Goal: Task Accomplishment & Management: Manage account settings

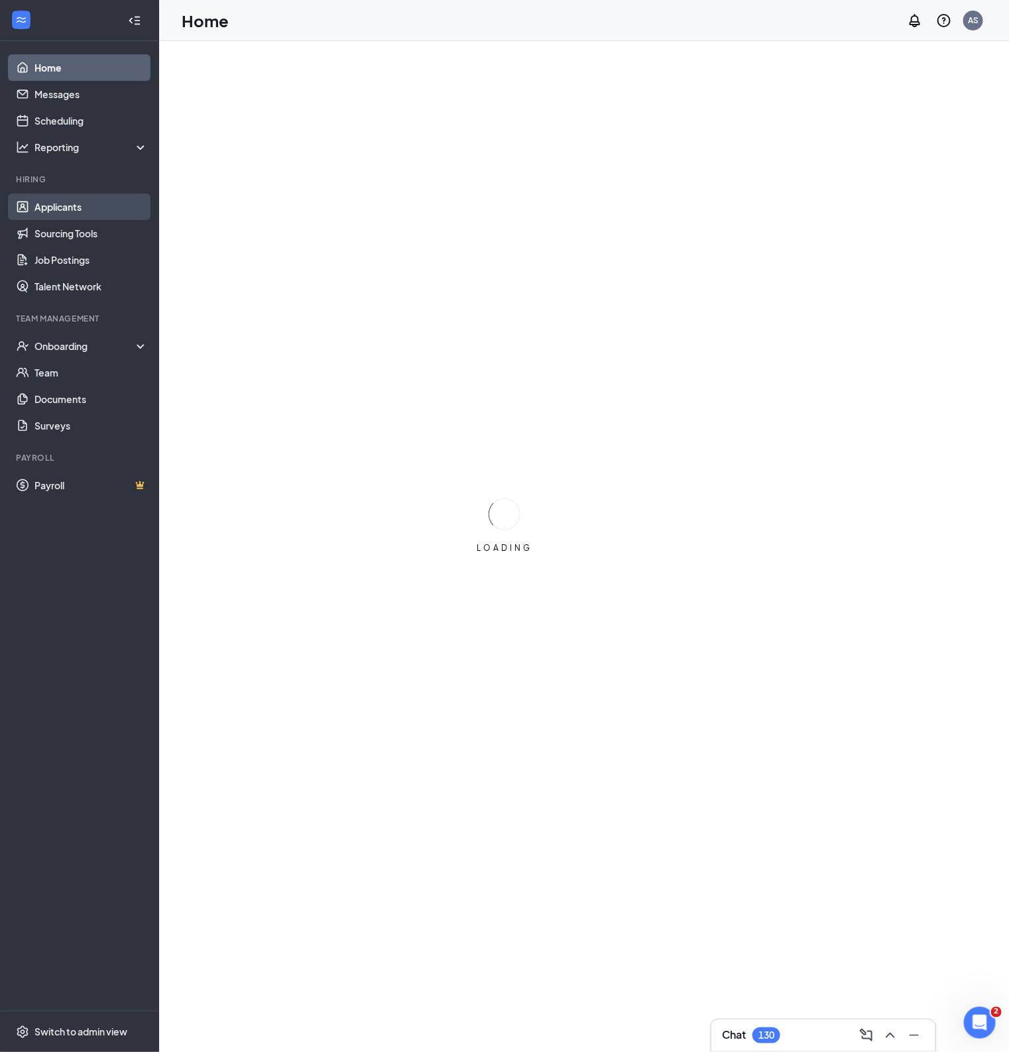
click at [76, 196] on link "Applicants" at bounding box center [90, 207] width 113 height 27
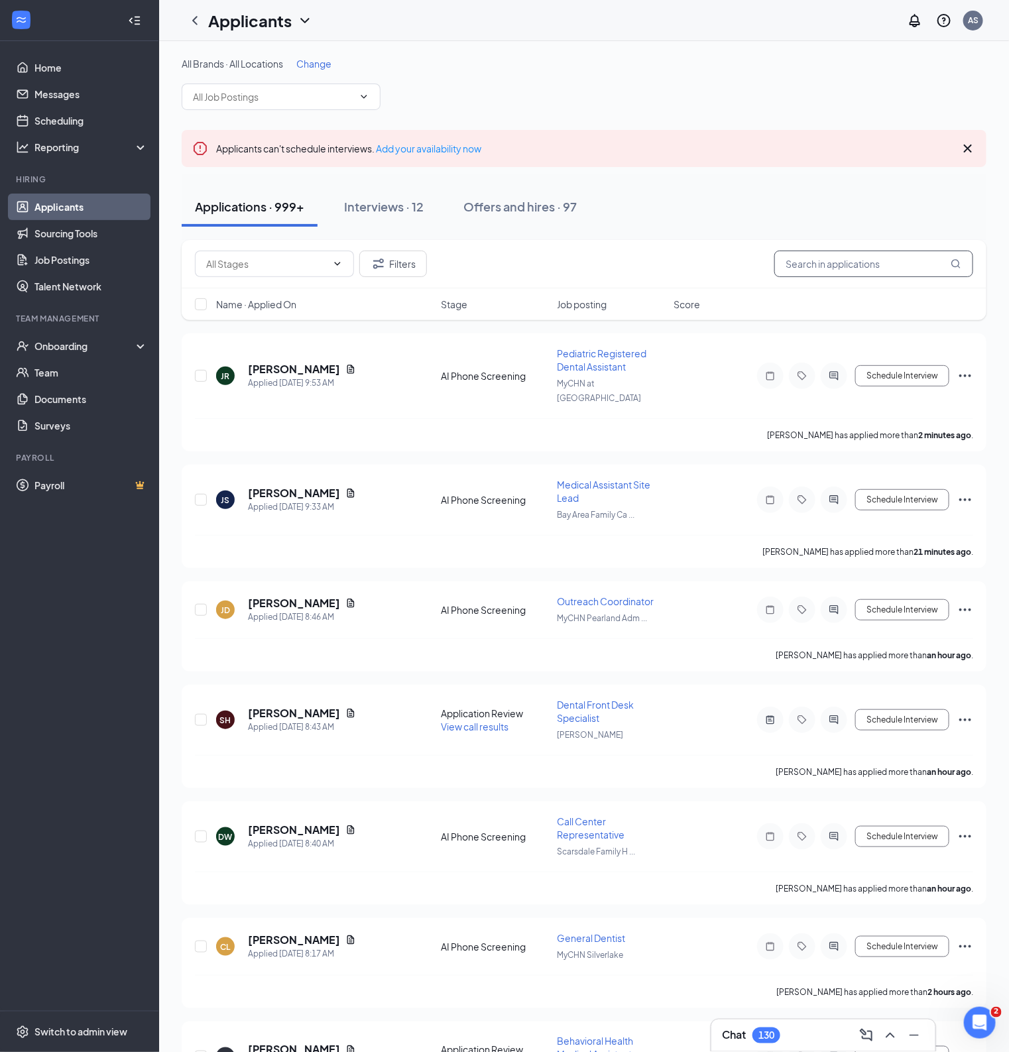
click at [866, 260] on input "text" at bounding box center [873, 264] width 199 height 27
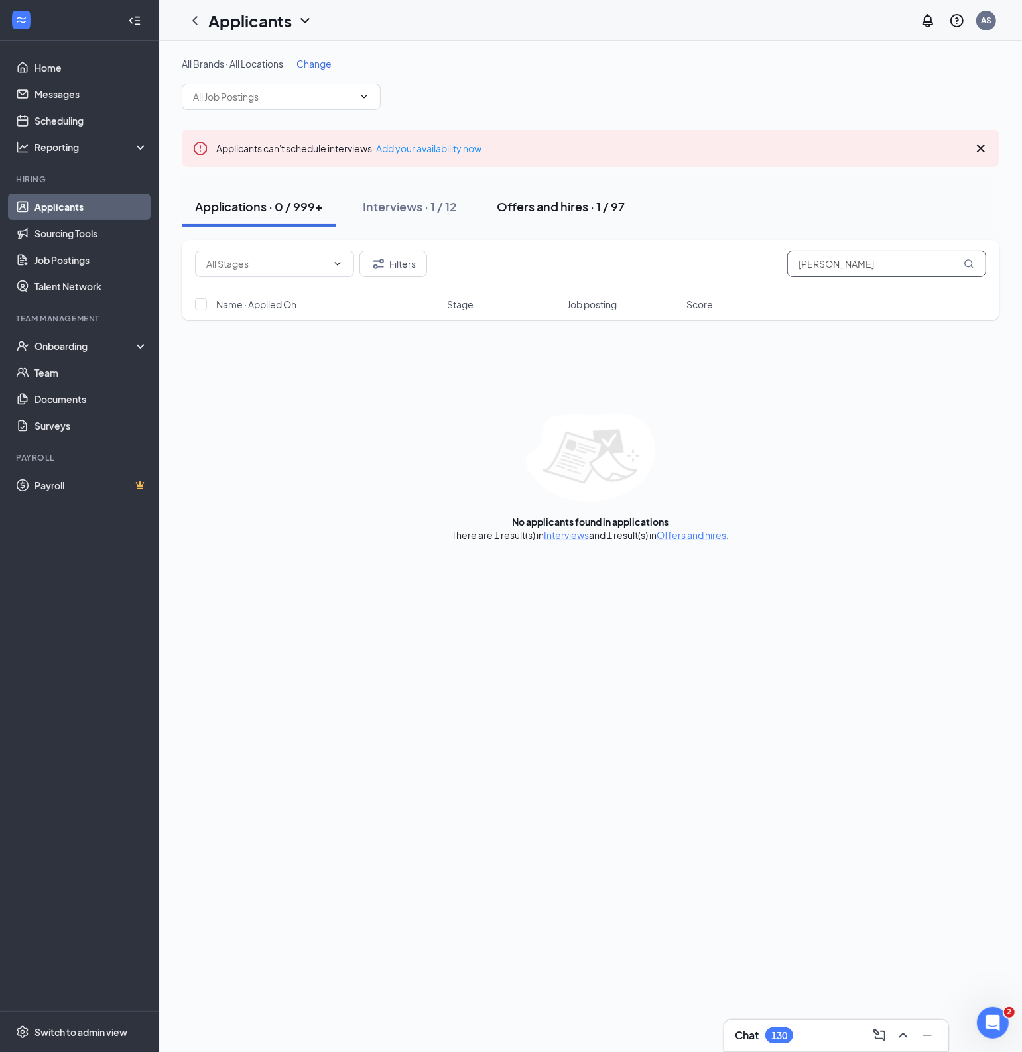
type input "alexis lang"
click at [592, 204] on div "Offers and hires · 1 / 97" at bounding box center [561, 206] width 128 height 17
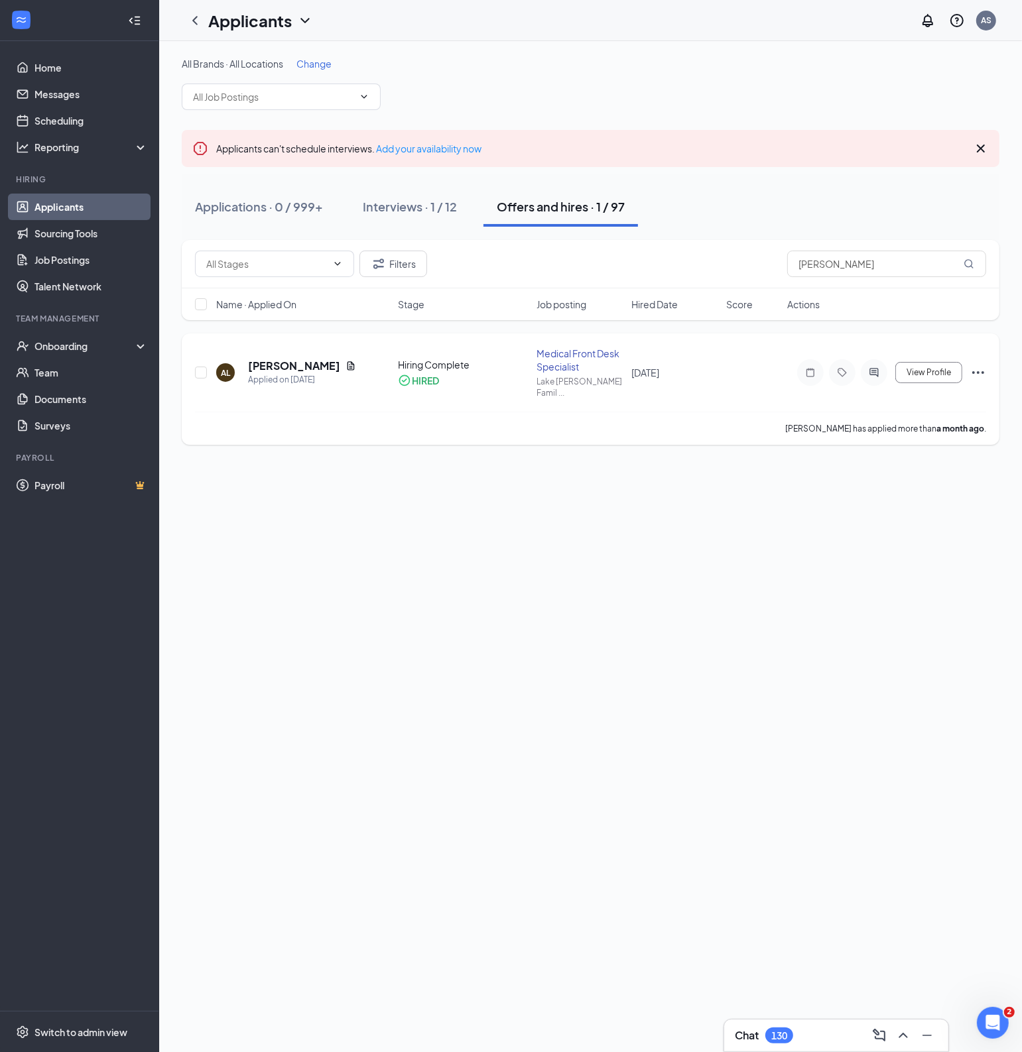
click at [567, 359] on div "Medical Front Desk Specialist" at bounding box center [579, 360] width 87 height 27
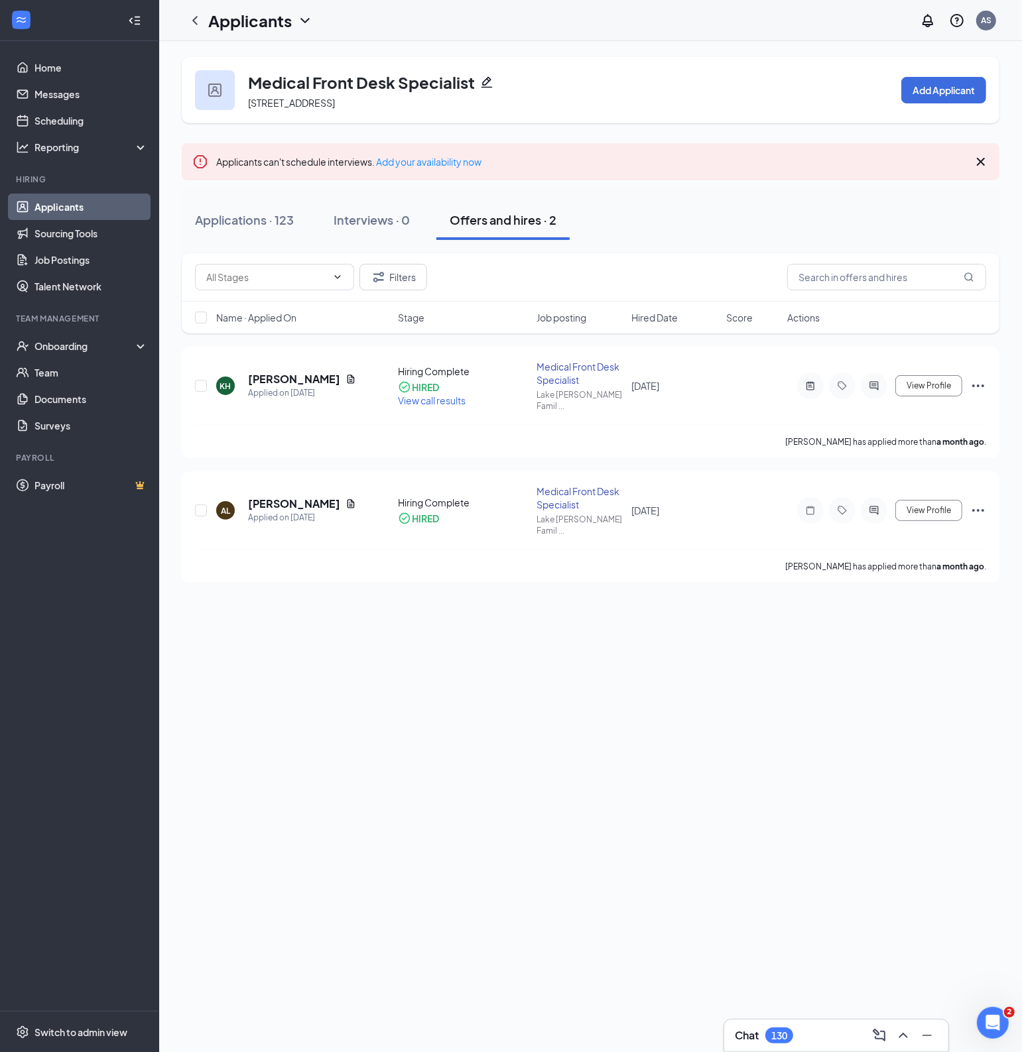
click at [483, 81] on icon "Pencil" at bounding box center [486, 82] width 11 height 11
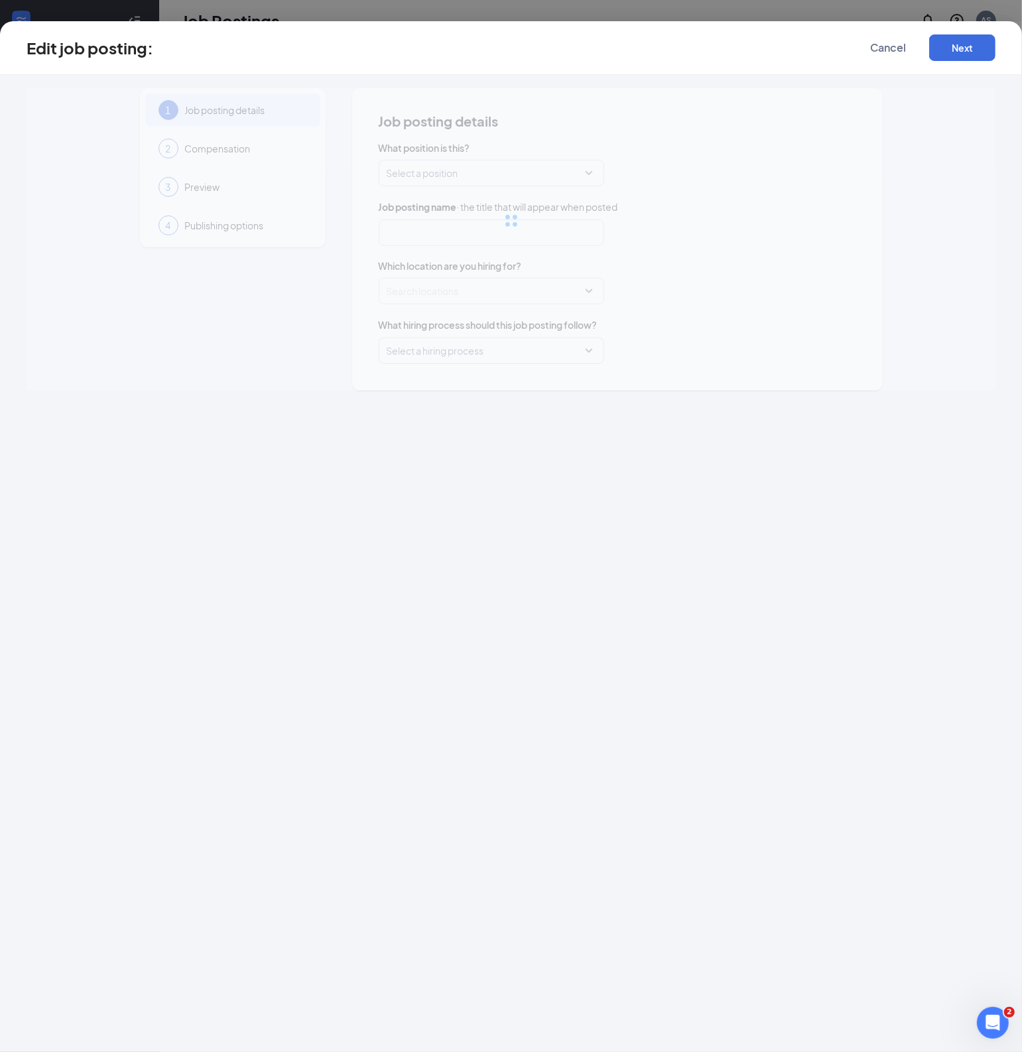
type input "Medical Front Desk Specialist"
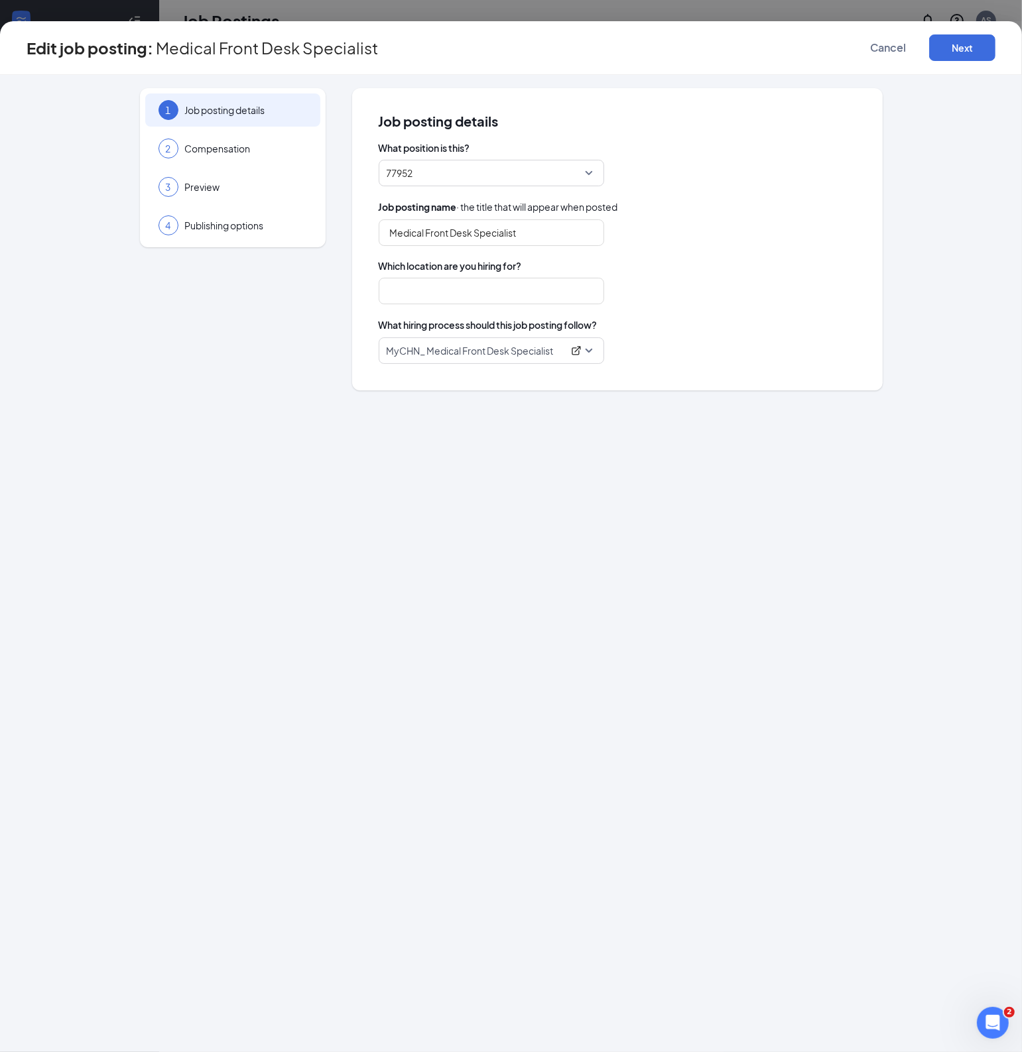
type input "Lake [PERSON_NAME] Family Care"
click at [489, 349] on p "MyCHN_ Medical Front Desk Specialist" at bounding box center [475, 350] width 176 height 13
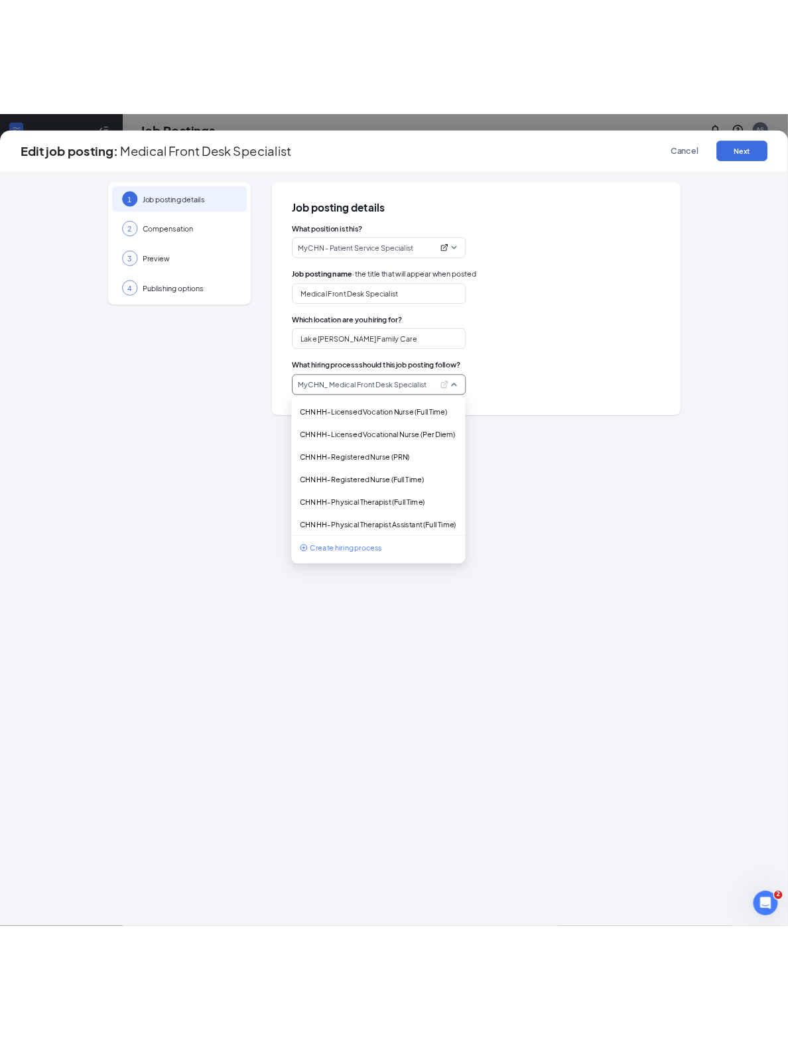
scroll to position [1467, 0]
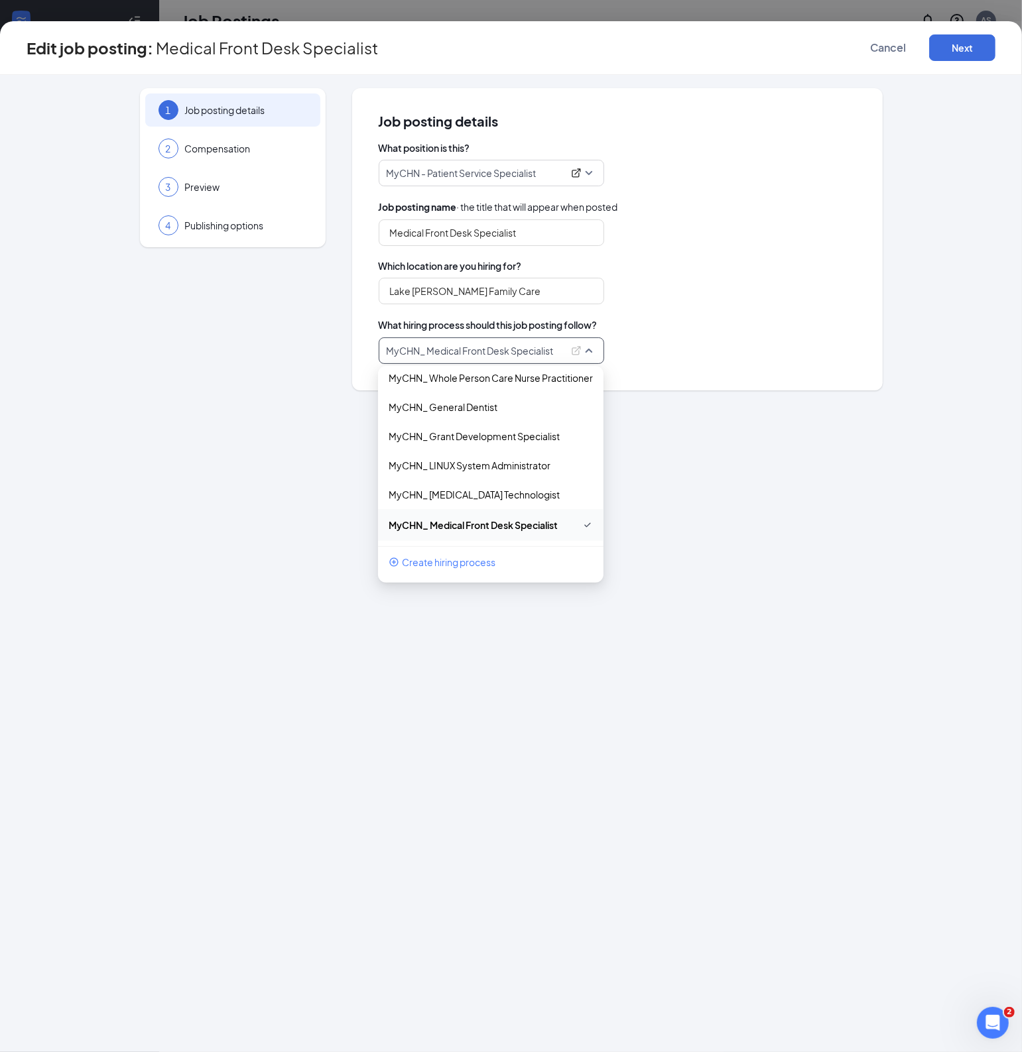
click at [644, 285] on div "Lake [PERSON_NAME] Family Care" at bounding box center [617, 291] width 477 height 27
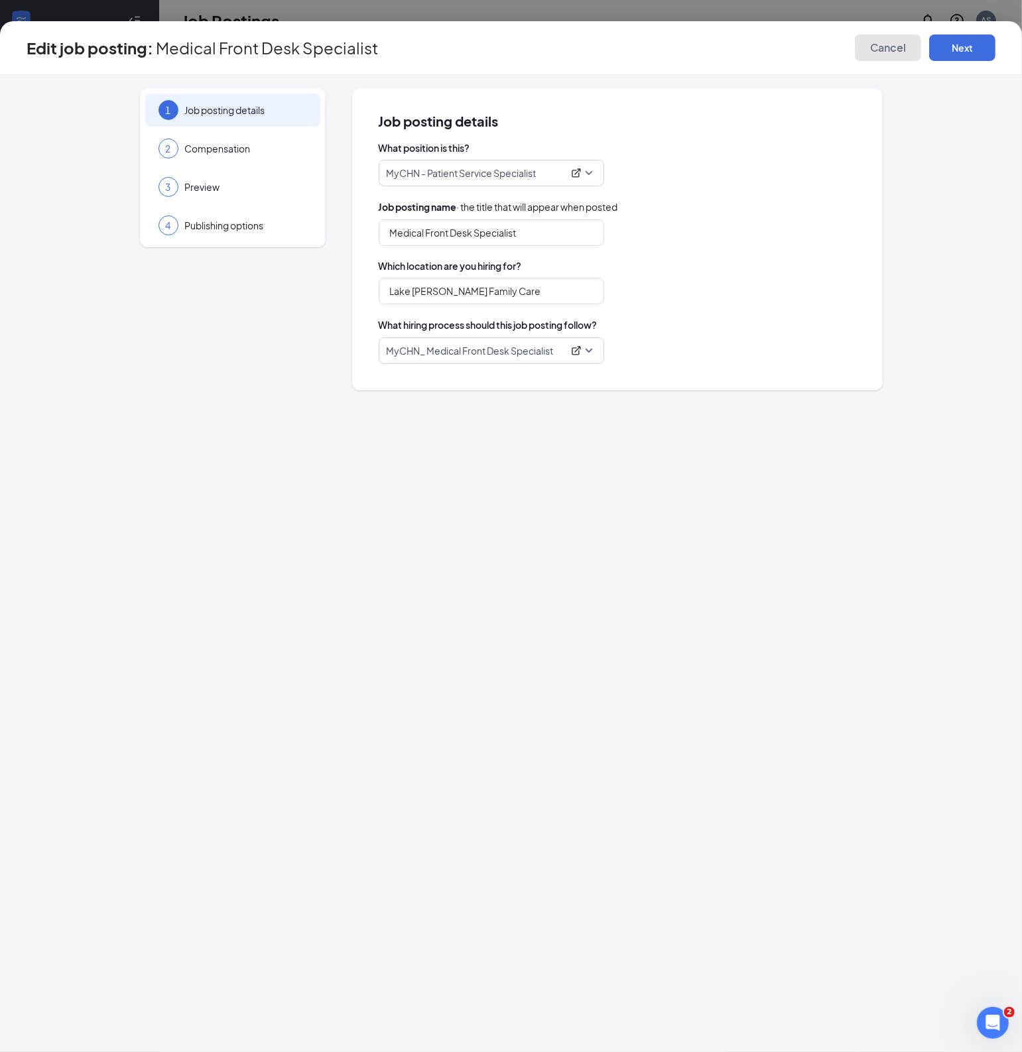
click at [876, 38] on button "Cancel" at bounding box center [888, 47] width 66 height 27
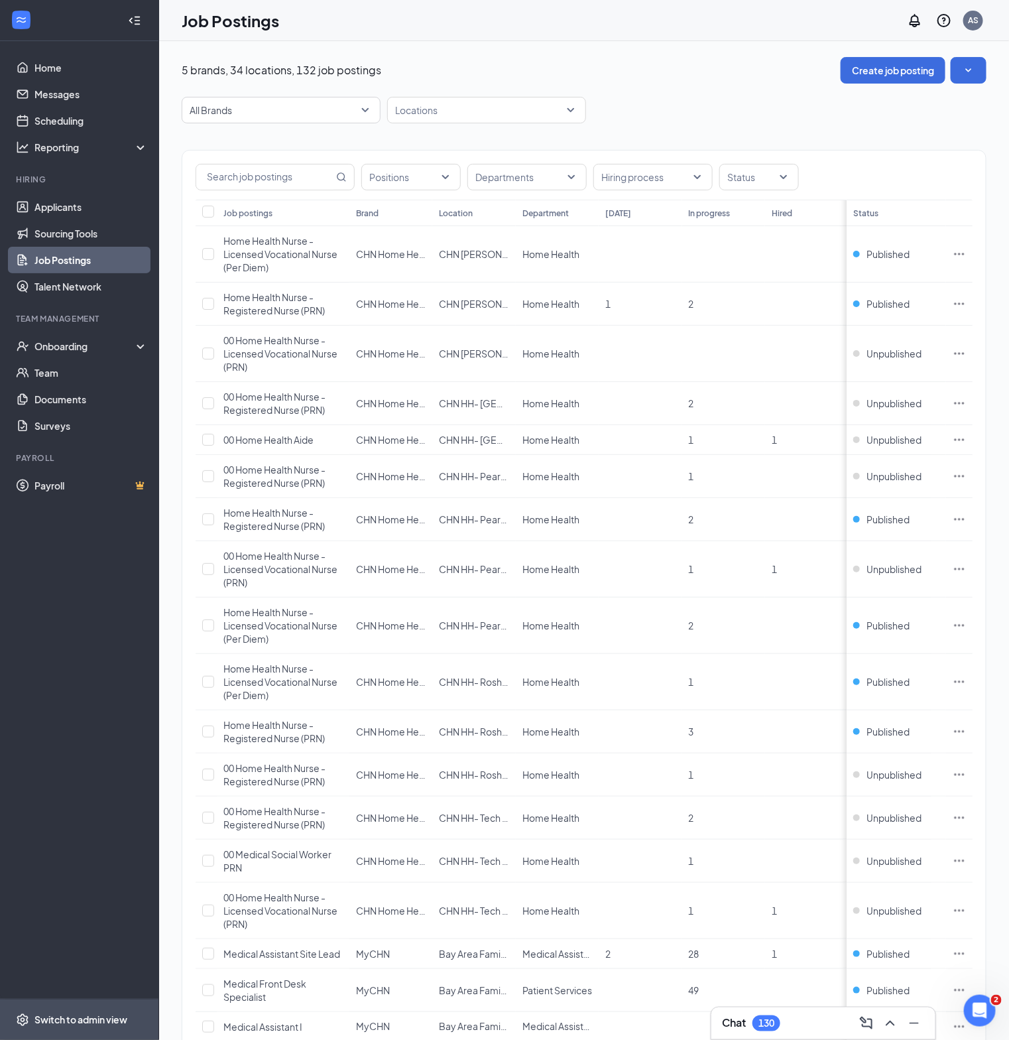
click at [82, 1026] on div "Switch to admin view" at bounding box center [80, 1019] width 93 height 13
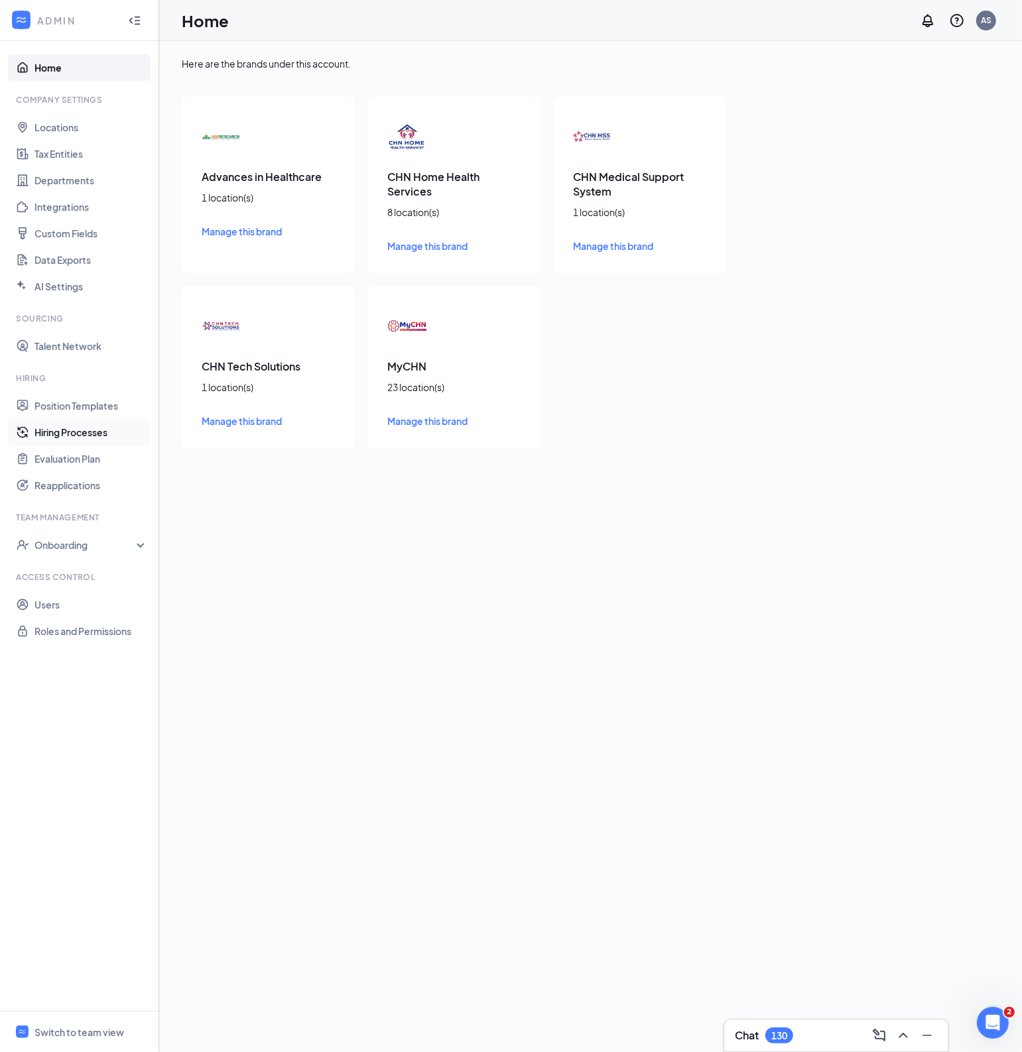
click at [82, 443] on link "Hiring Processes" at bounding box center [90, 432] width 113 height 27
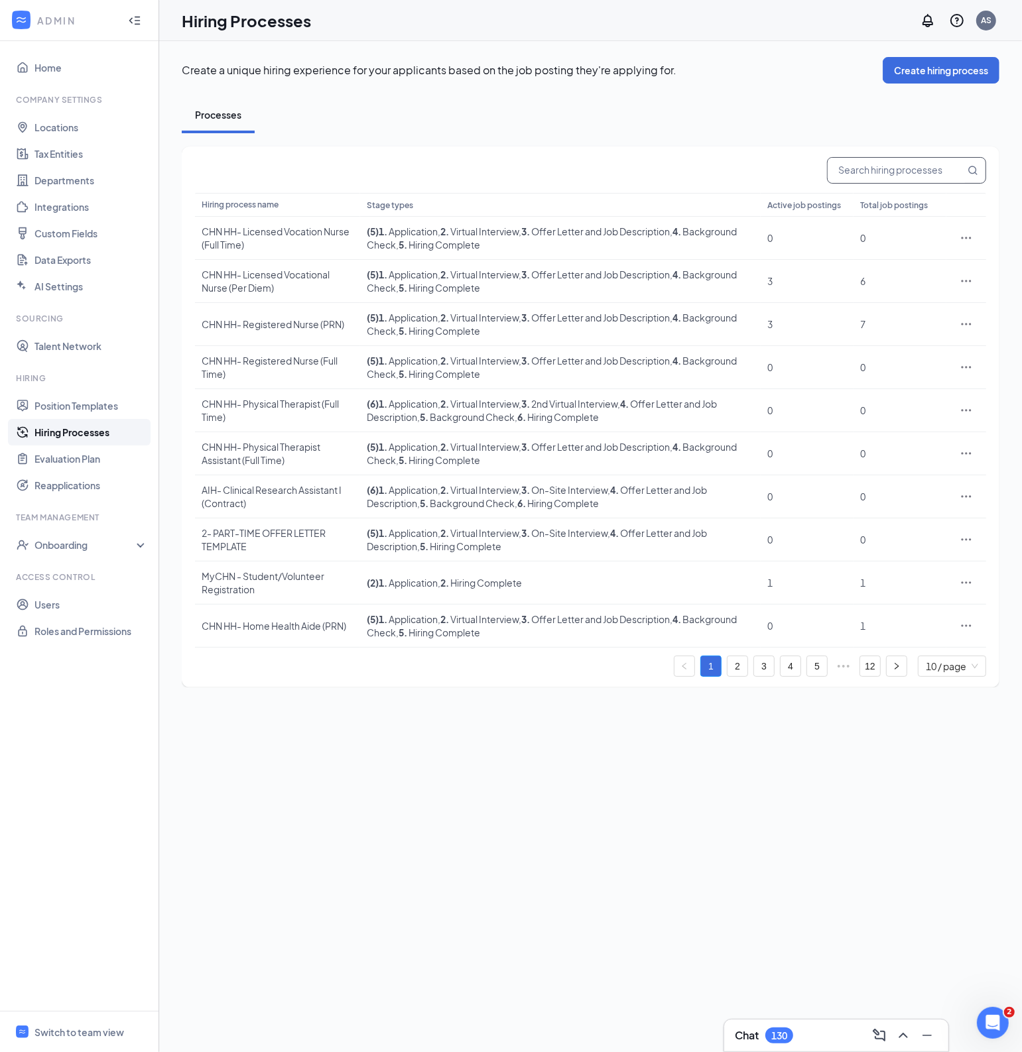
click at [906, 172] on input "text" at bounding box center [895, 170] width 137 height 25
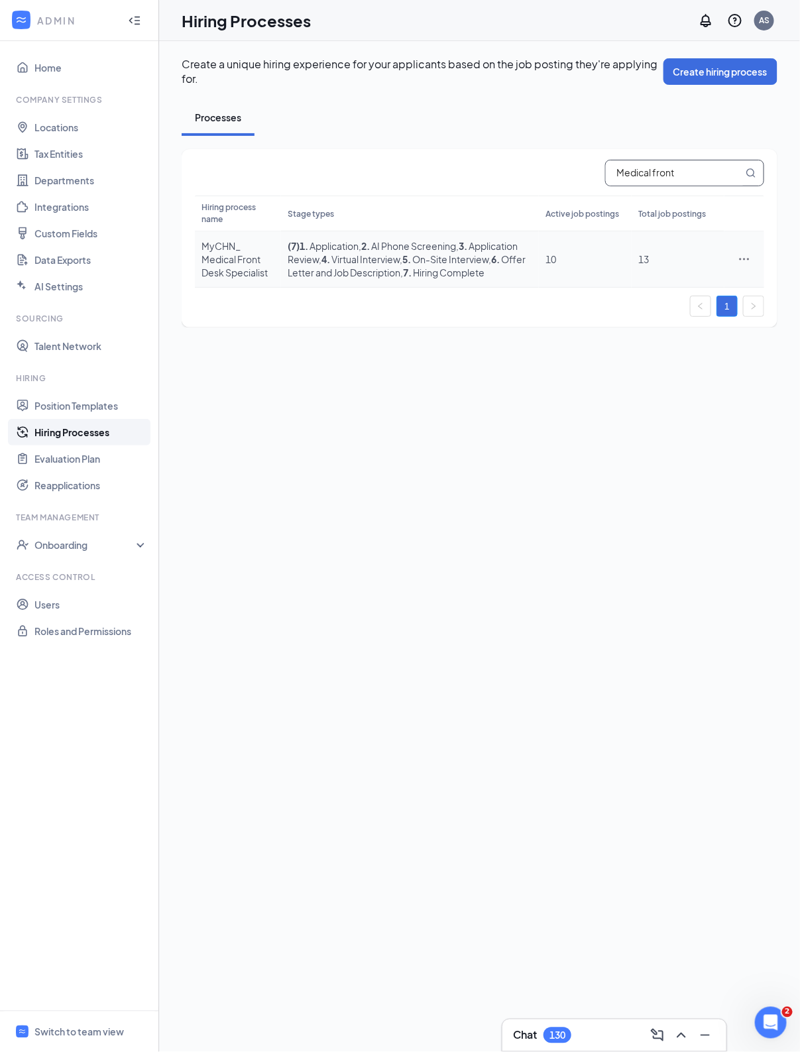
type input "Medical front"
click at [739, 254] on icon "Ellipses" at bounding box center [744, 259] width 13 height 13
click at [691, 274] on span "Edit" at bounding box center [684, 281] width 114 height 15
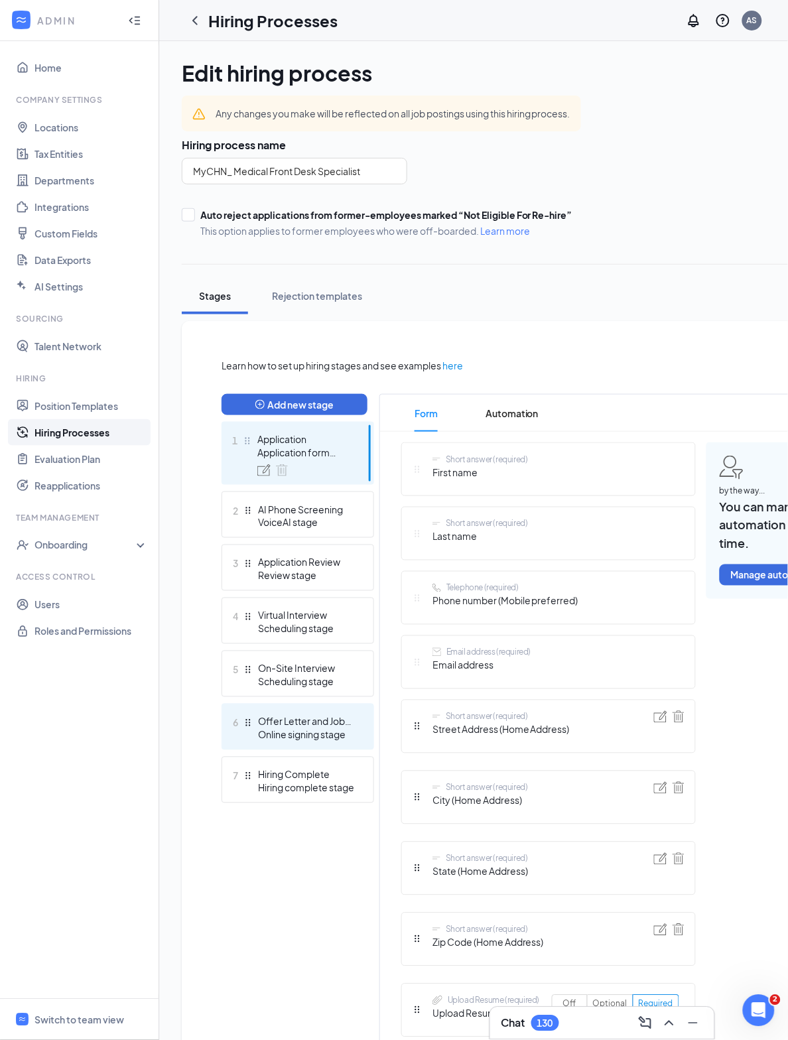
click at [306, 724] on div "Offer Letter and Job Description" at bounding box center [306, 721] width 97 height 13
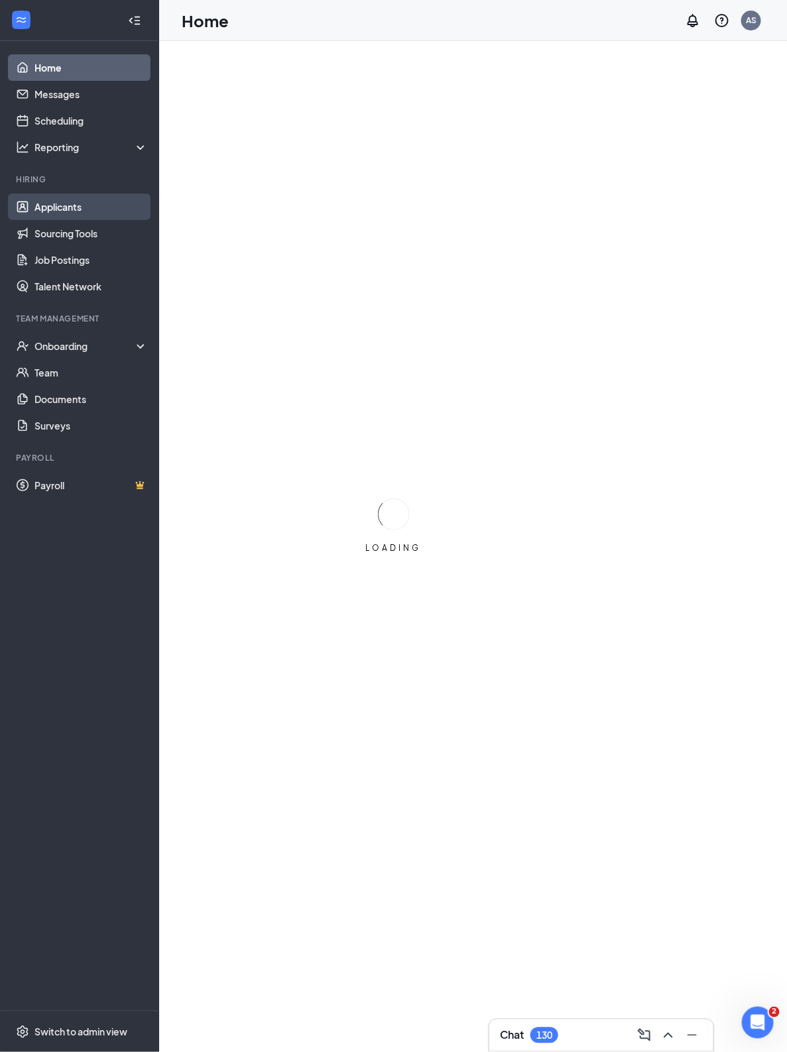
click at [64, 202] on link "Applicants" at bounding box center [90, 207] width 113 height 27
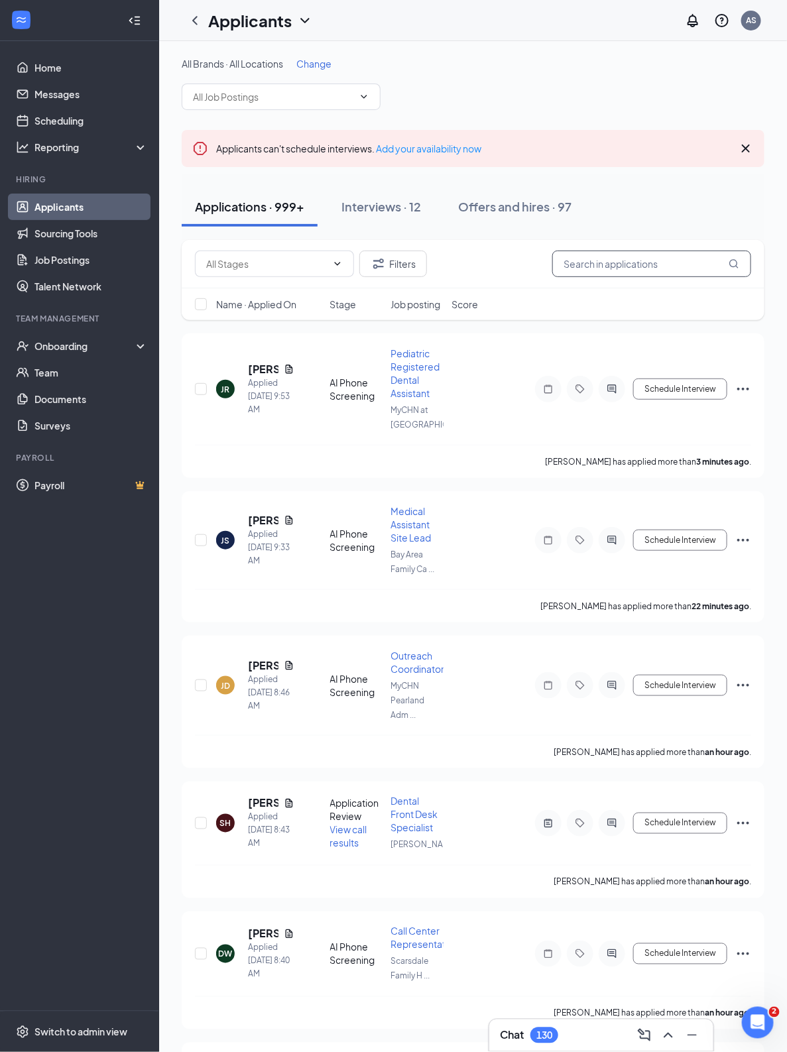
click at [641, 269] on input "text" at bounding box center [651, 264] width 199 height 27
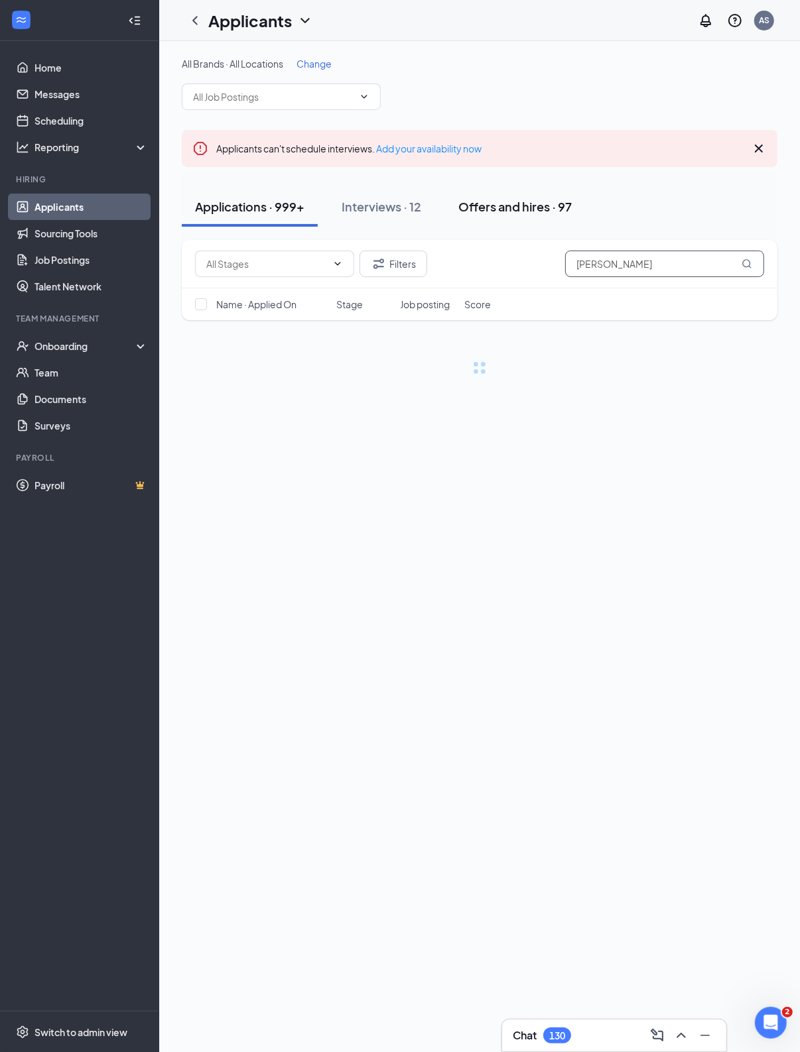
type input "[PERSON_NAME]"
click at [507, 200] on div "Offers and hires · 97" at bounding box center [514, 206] width 113 height 17
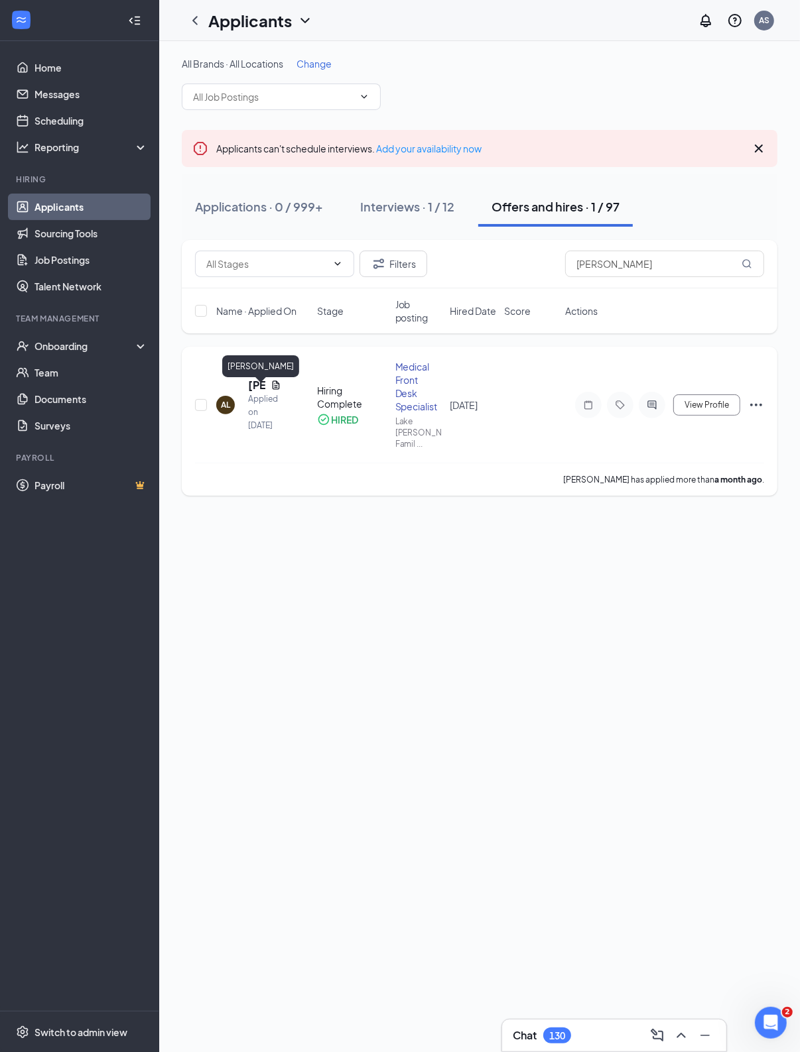
click at [257, 392] on h5 "[PERSON_NAME]" at bounding box center [256, 385] width 17 height 15
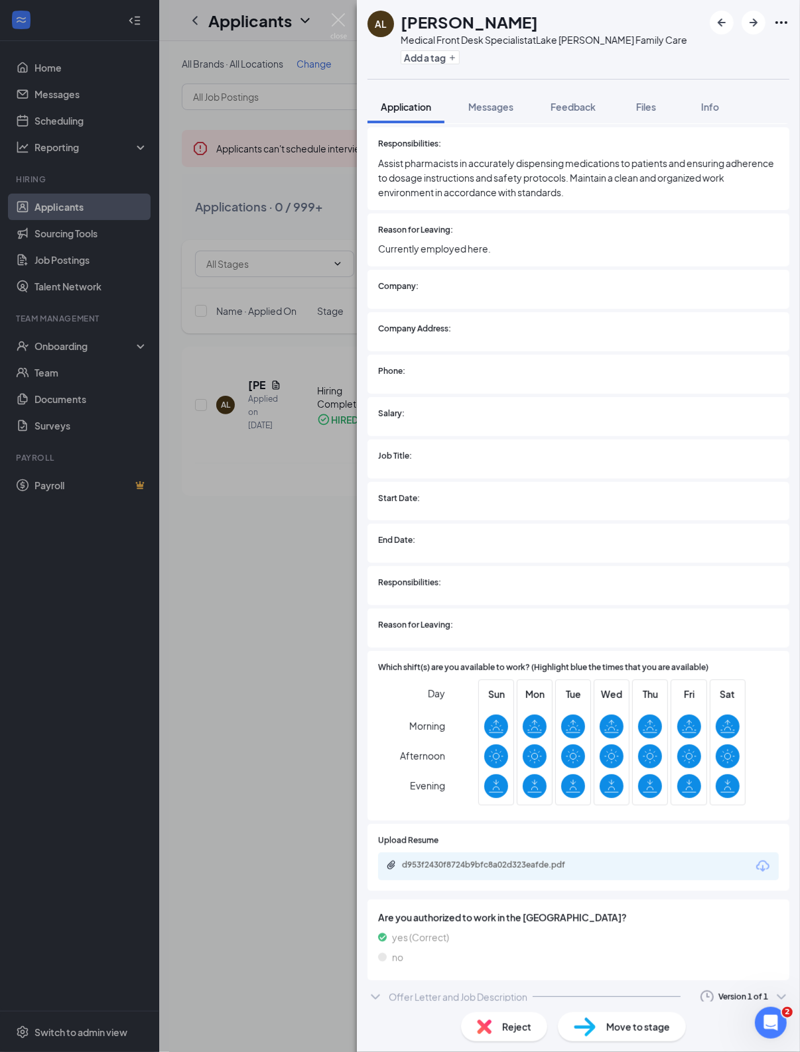
scroll to position [1835, 0]
click at [380, 994] on icon "ChevronDown" at bounding box center [375, 996] width 16 height 16
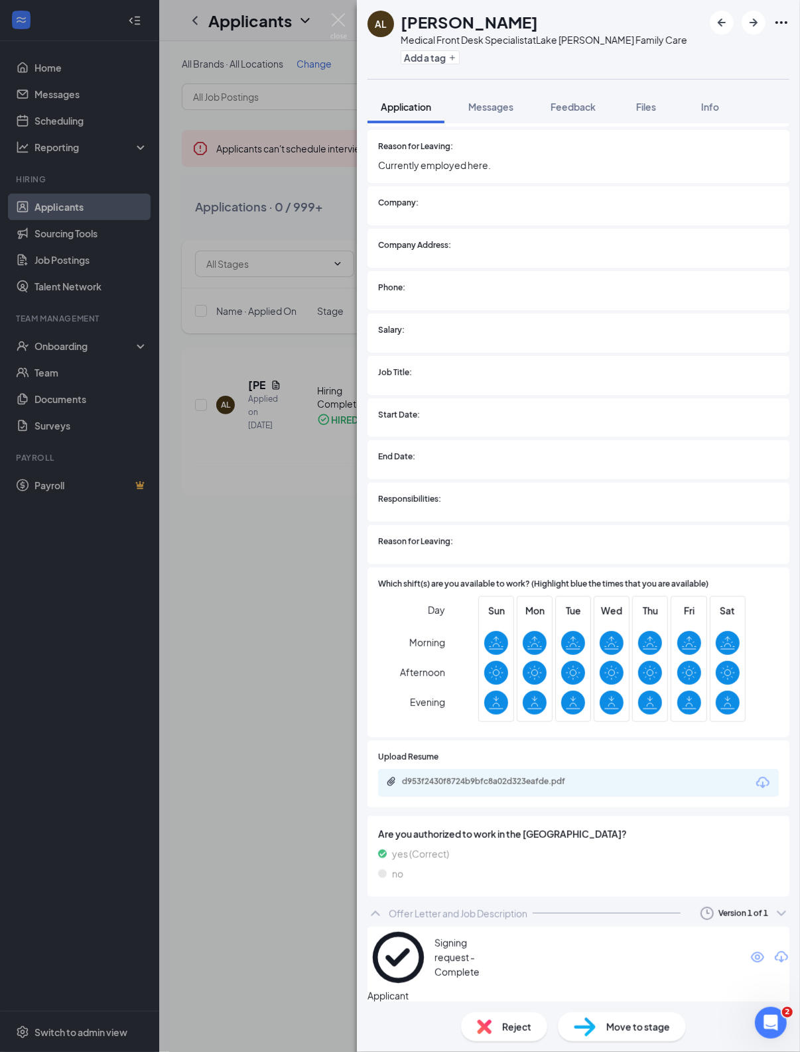
scroll to position [1920, 0]
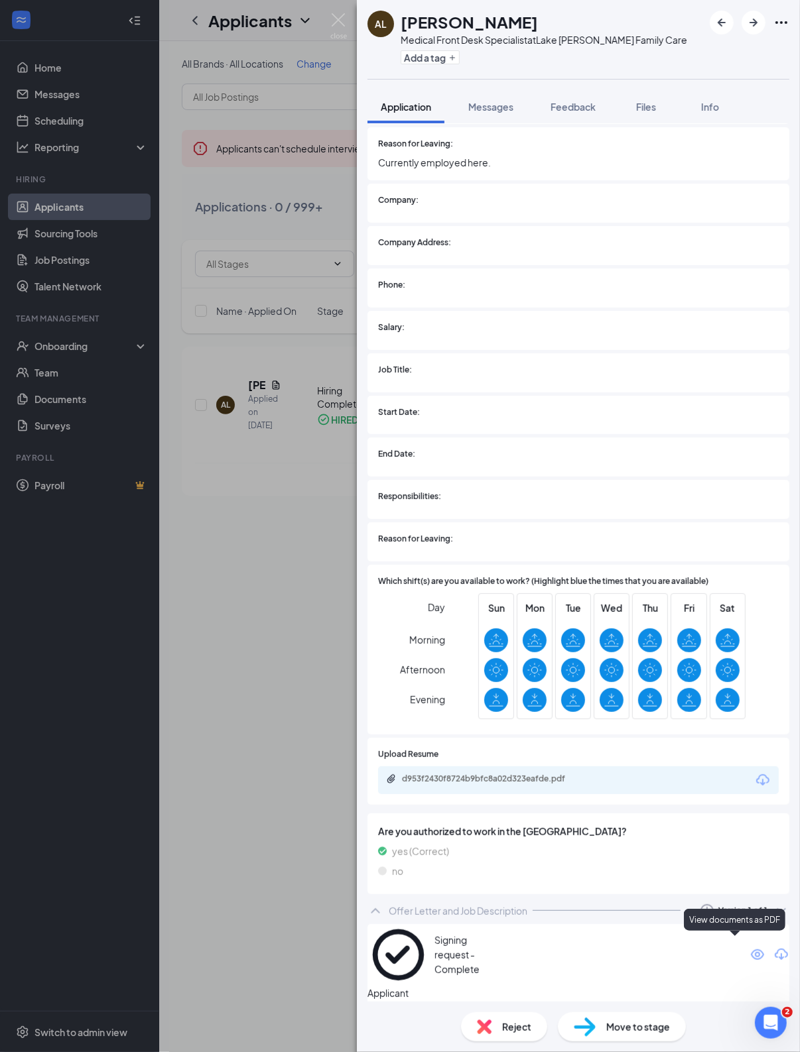
click at [750, 951] on icon "Eye" at bounding box center [756, 954] width 13 height 11
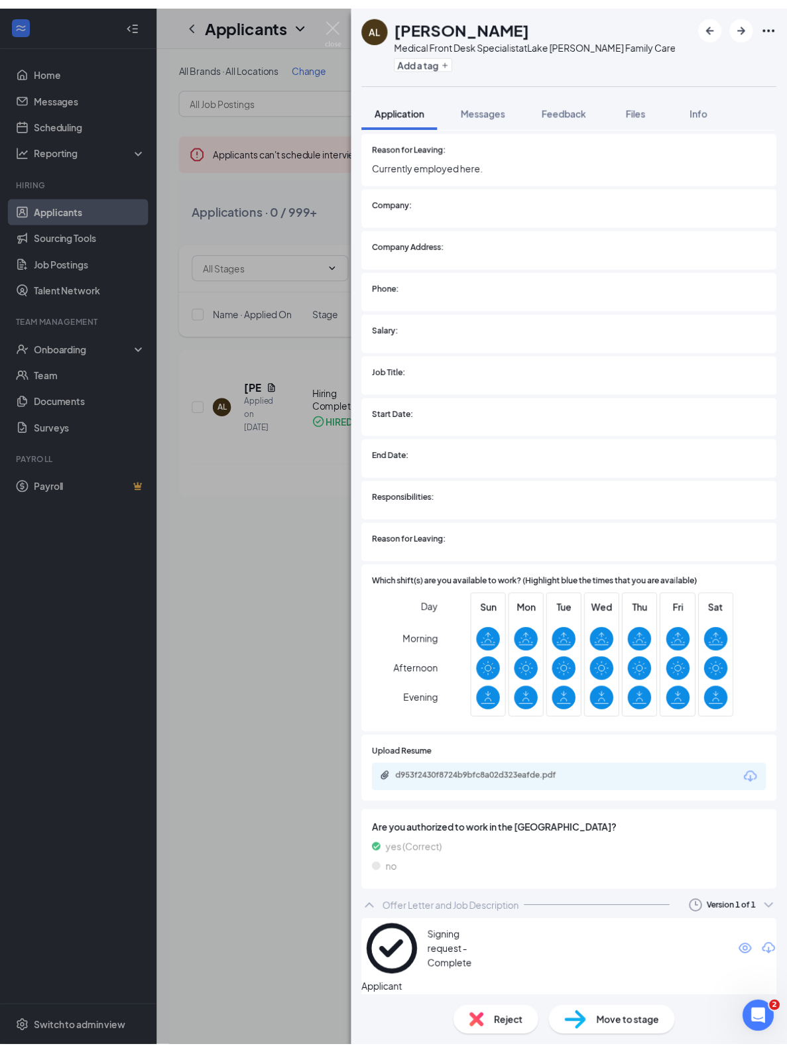
scroll to position [1916, 0]
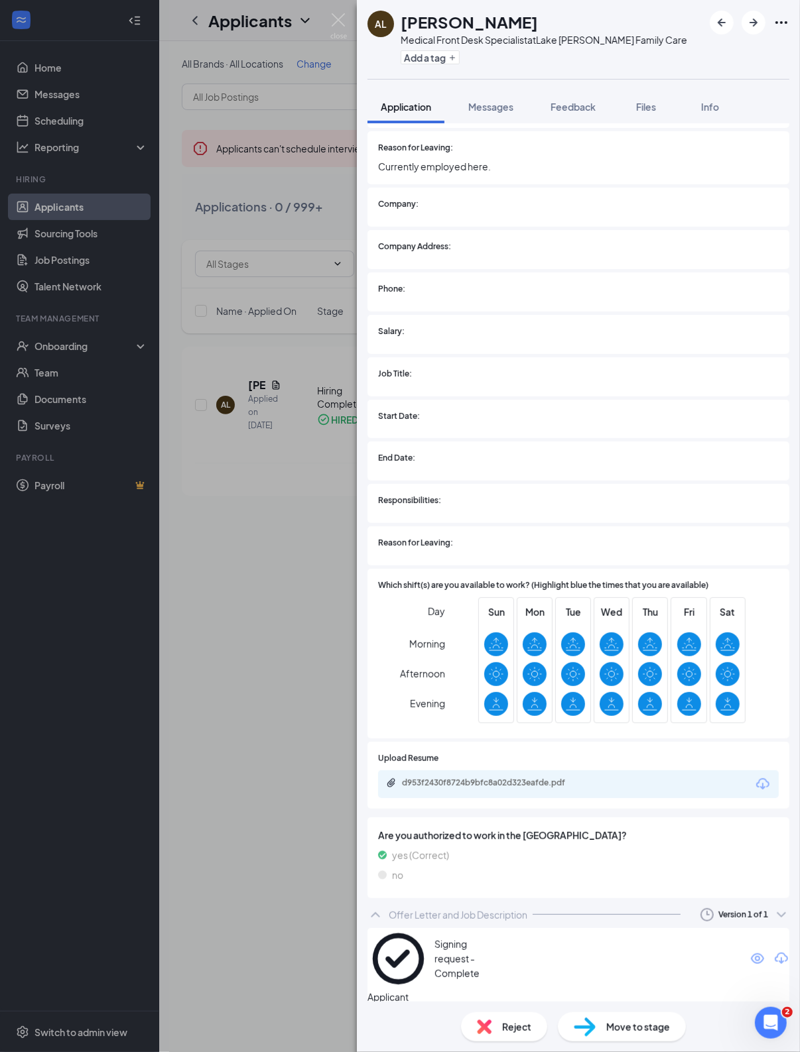
click at [302, 525] on div "AL [PERSON_NAME] Medical Front Desk Specialist at Lake [PERSON_NAME] Family Car…" at bounding box center [400, 526] width 800 height 1052
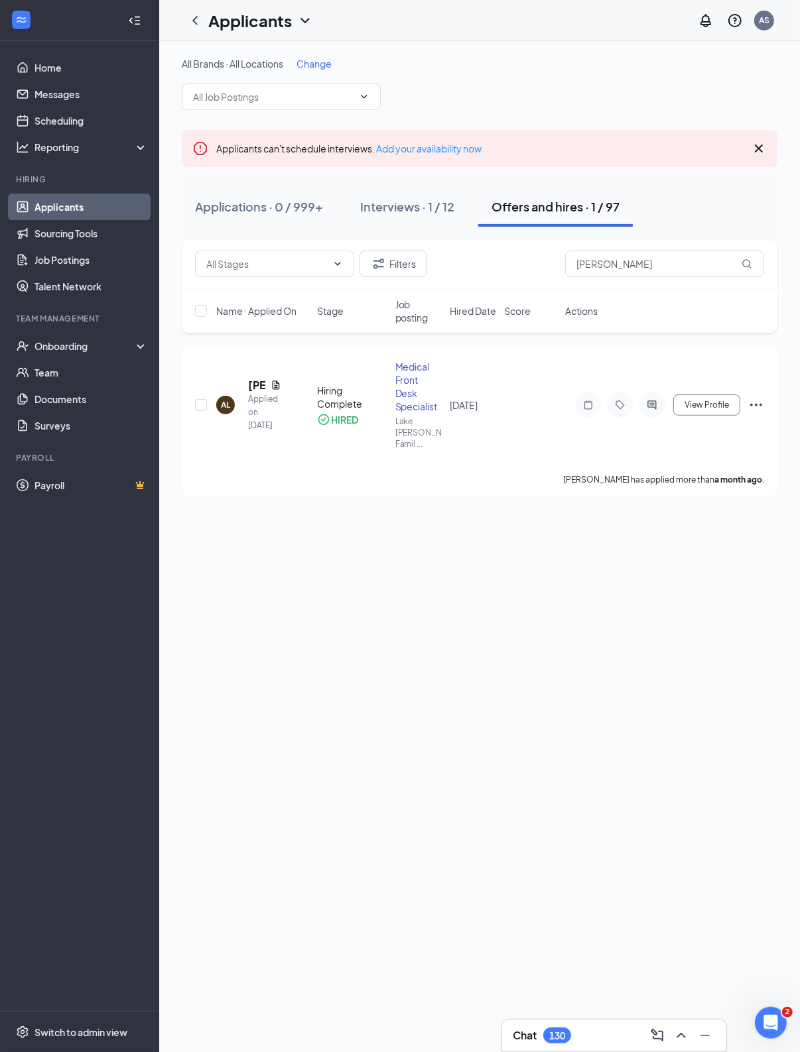
click at [323, 673] on div "All Brands · All Locations Change Applicants can't schedule interviews. Add you…" at bounding box center [479, 546] width 640 height 1011
click at [140, 5] on div at bounding box center [79, 20] width 158 height 41
click at [138, 7] on div at bounding box center [134, 20] width 27 height 27
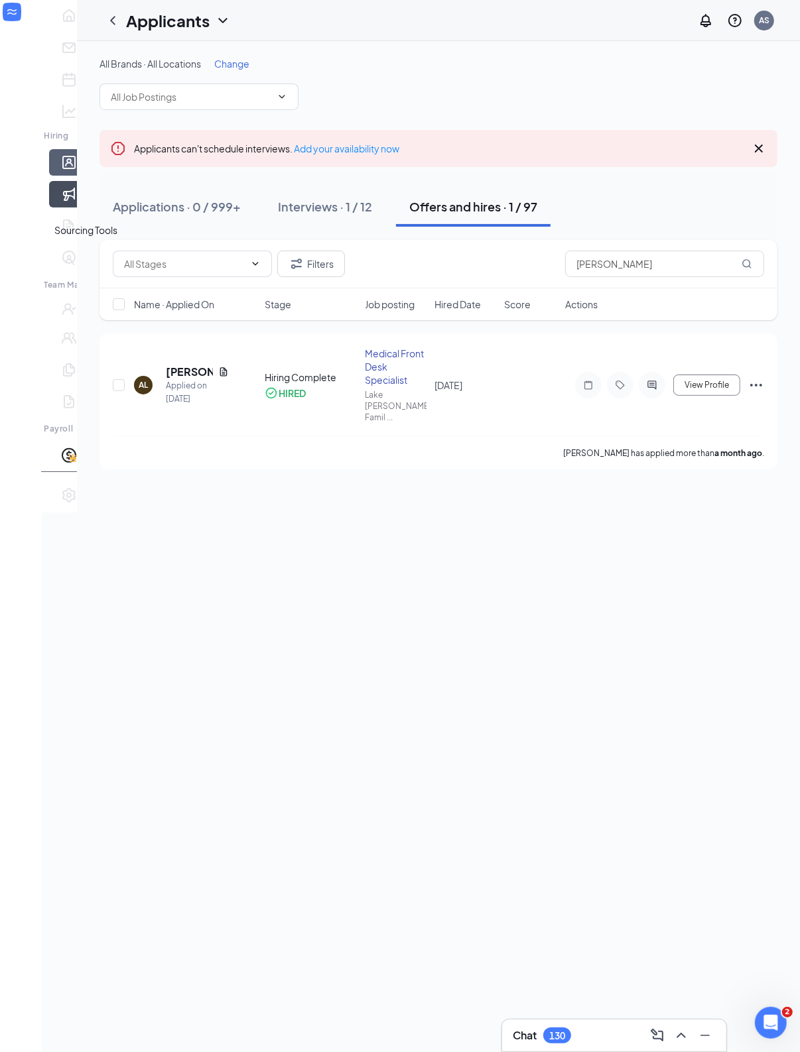
click at [82, 208] on link "Sourcing Tools" at bounding box center [88, 194] width 13 height 27
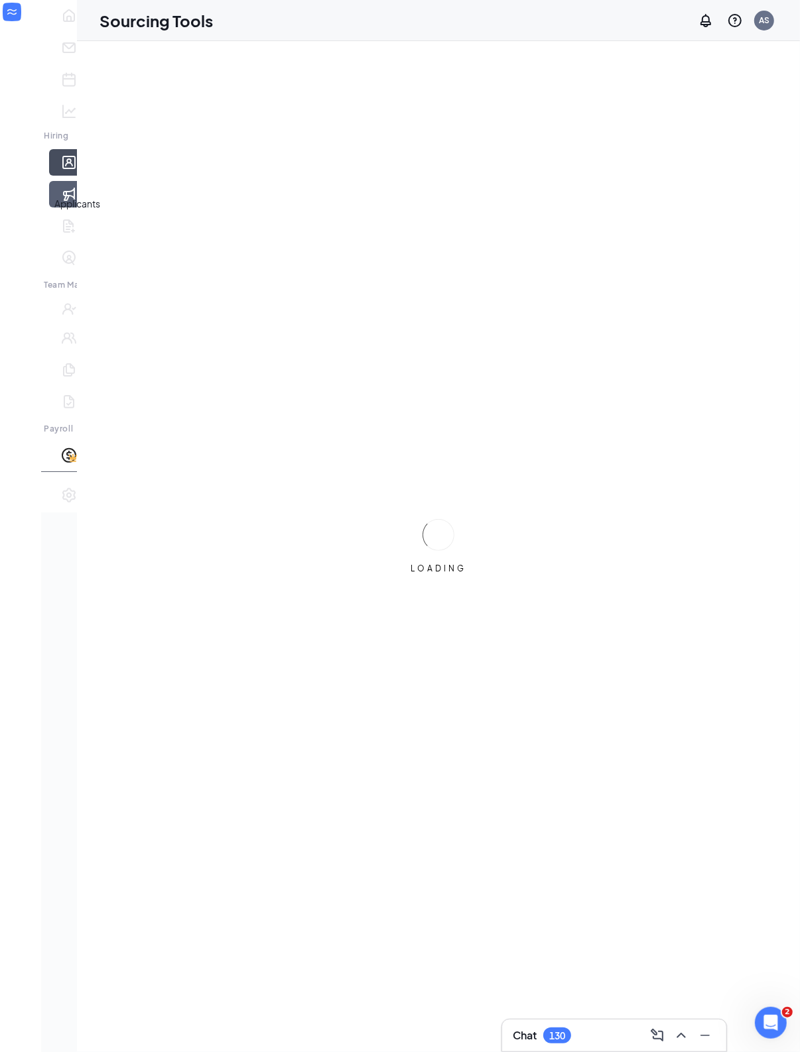
click at [82, 176] on link "Applicants" at bounding box center [88, 162] width 13 height 27
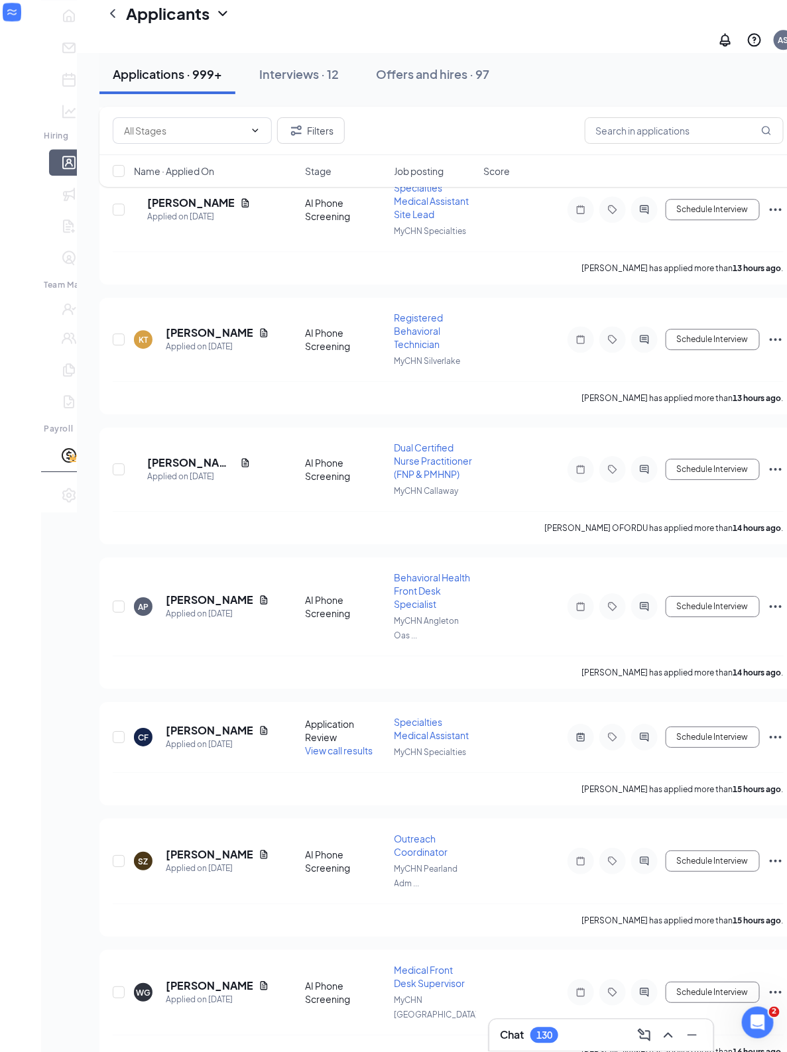
scroll to position [4144, 0]
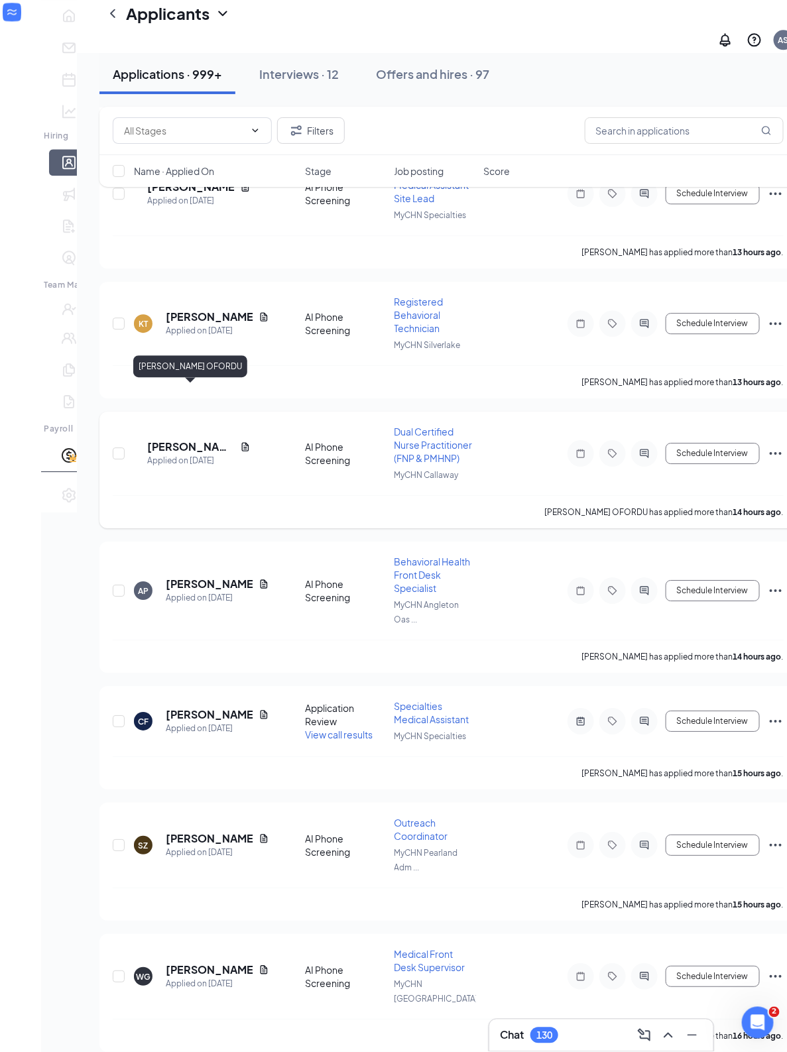
click at [164, 440] on h5 "[PERSON_NAME] OFORDU" at bounding box center [191, 447] width 88 height 15
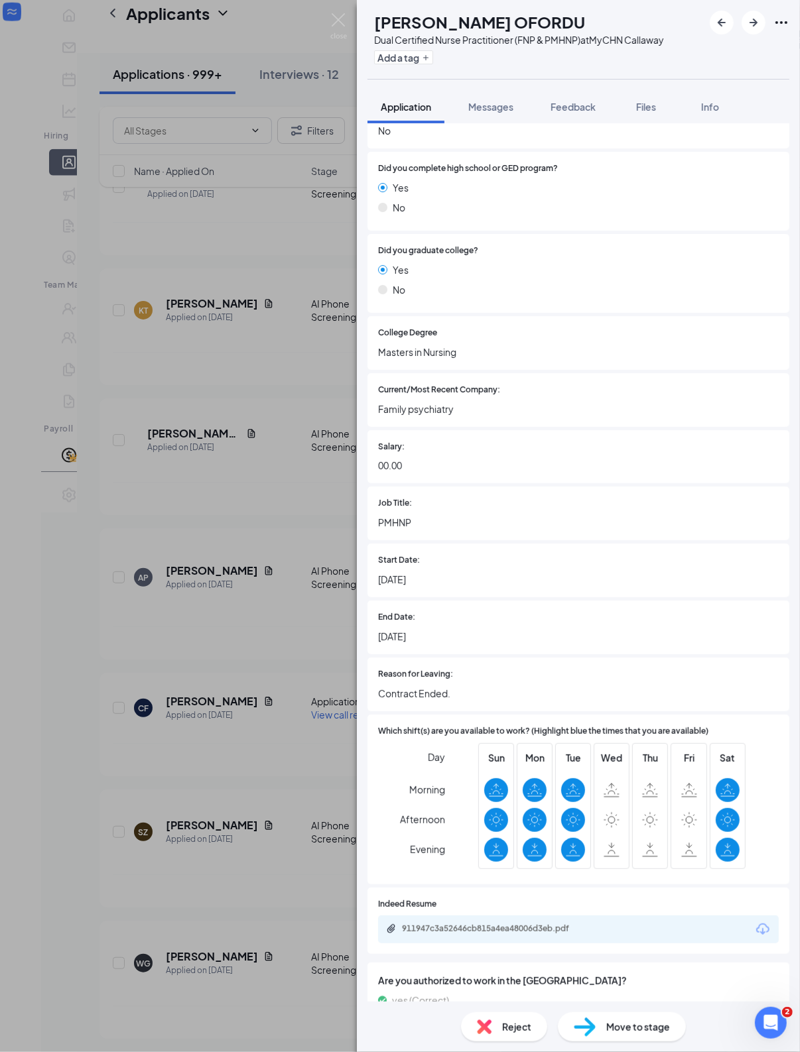
scroll to position [634, 0]
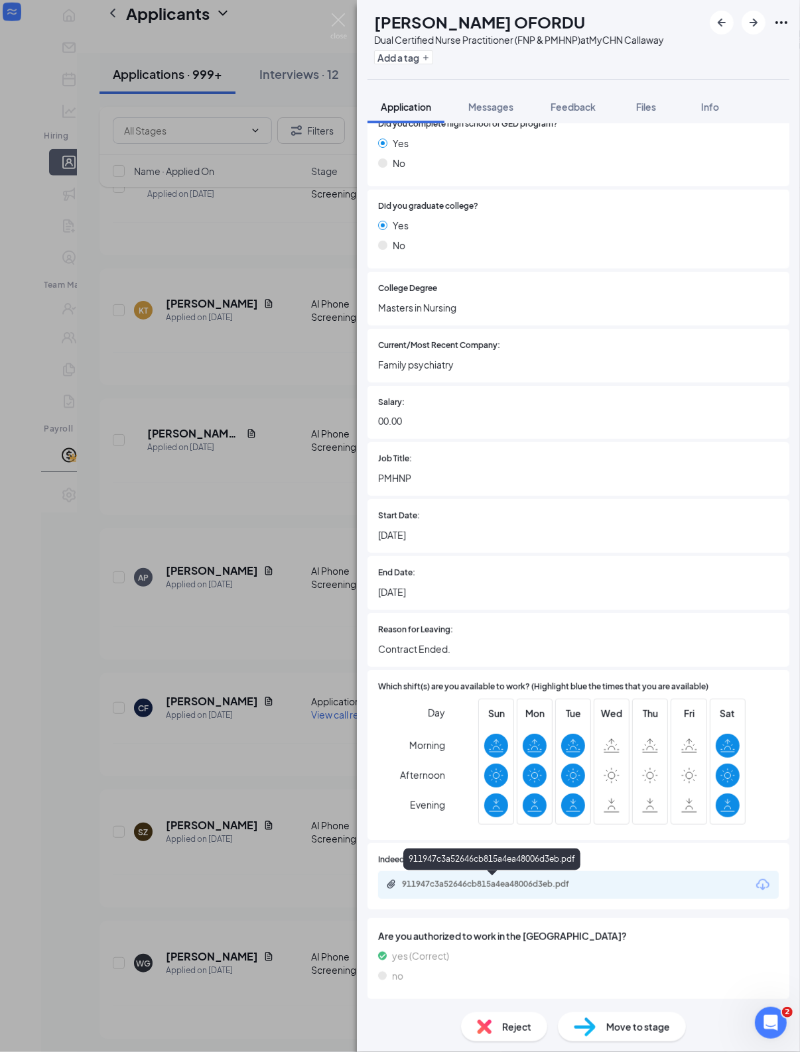
click at [475, 884] on div "911947c3a52646cb815a4ea48006d3eb.pdf" at bounding box center [495, 884] width 186 height 11
click at [518, 1022] on span "Reject" at bounding box center [516, 1027] width 29 height 15
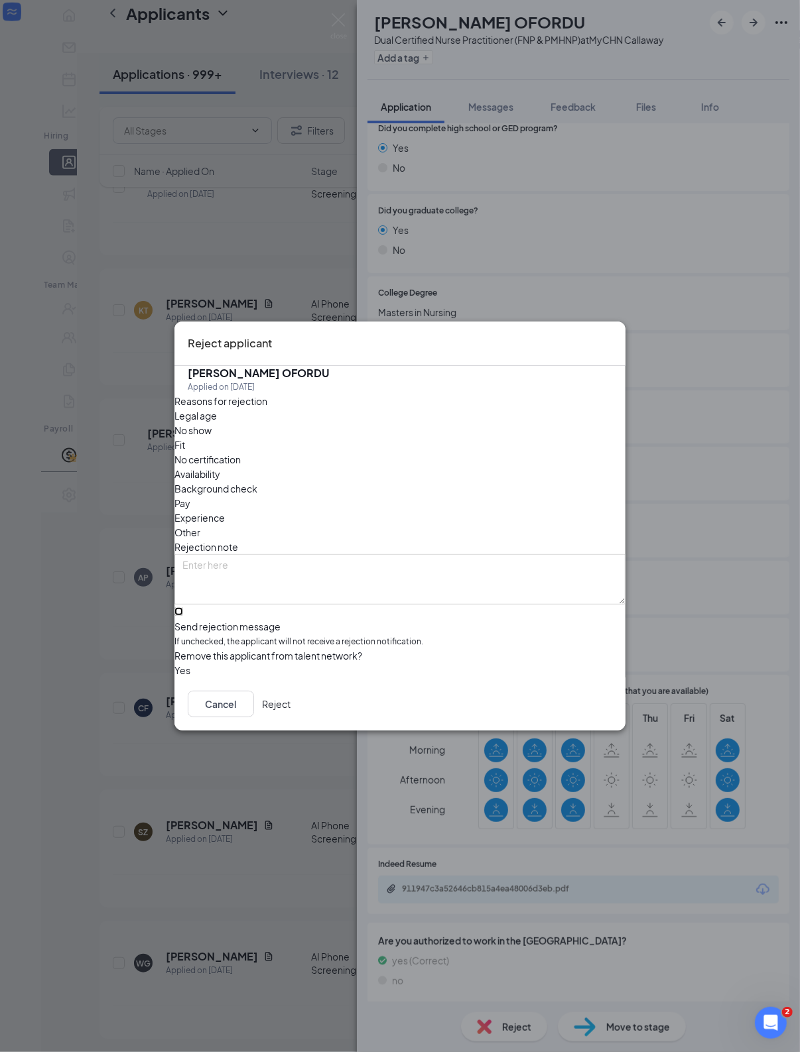
click at [183, 607] on input "Send rejection message If unchecked, the applicant will not receive a rejection…" at bounding box center [178, 611] width 9 height 9
checkbox input "true"
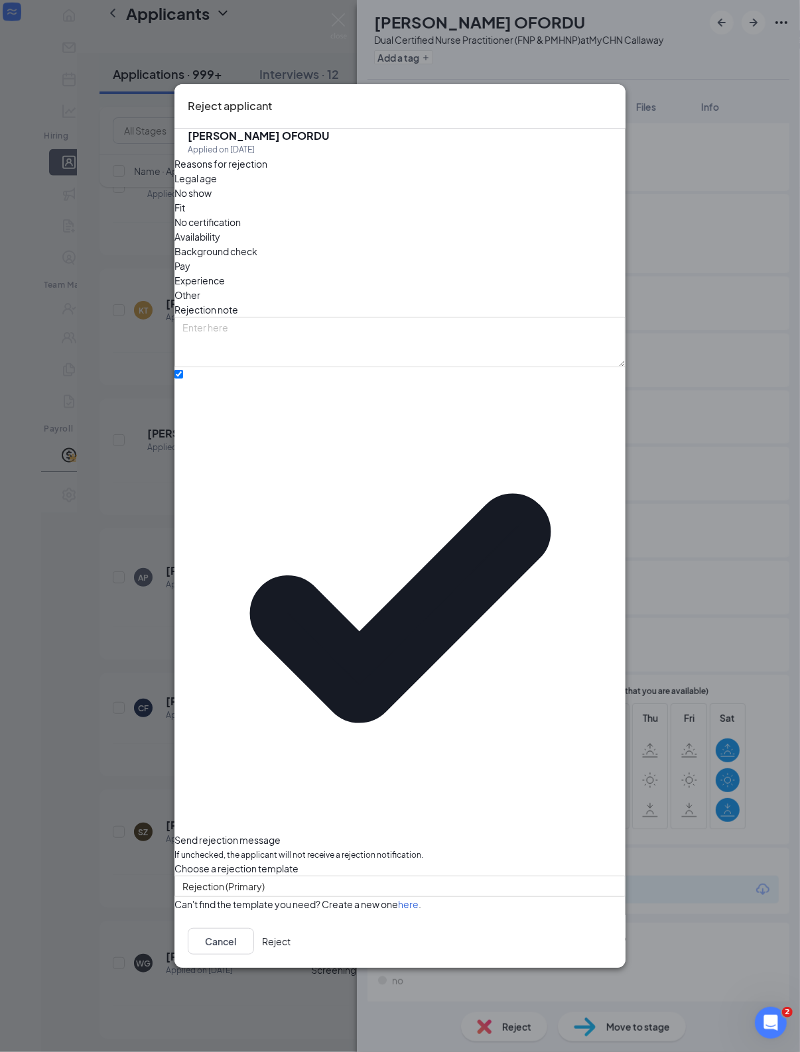
click at [241, 229] on span "No certification" at bounding box center [207, 222] width 66 height 15
click at [590, 915] on div "Cancel Reject" at bounding box center [399, 941] width 451 height 53
click at [290, 928] on button "Reject" at bounding box center [276, 941] width 29 height 27
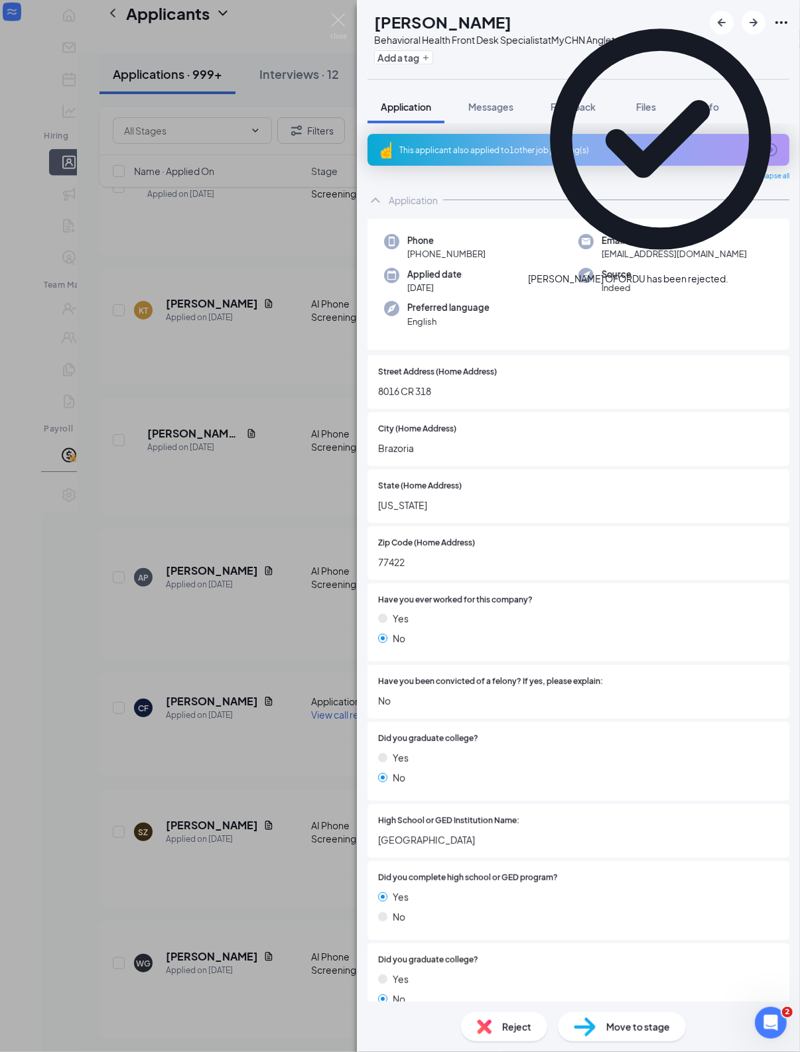
click at [227, 605] on div "AP [PERSON_NAME] Behavioral Health Front Desk Specialist at [GEOGRAPHIC_DATA] A…" at bounding box center [400, 526] width 800 height 1052
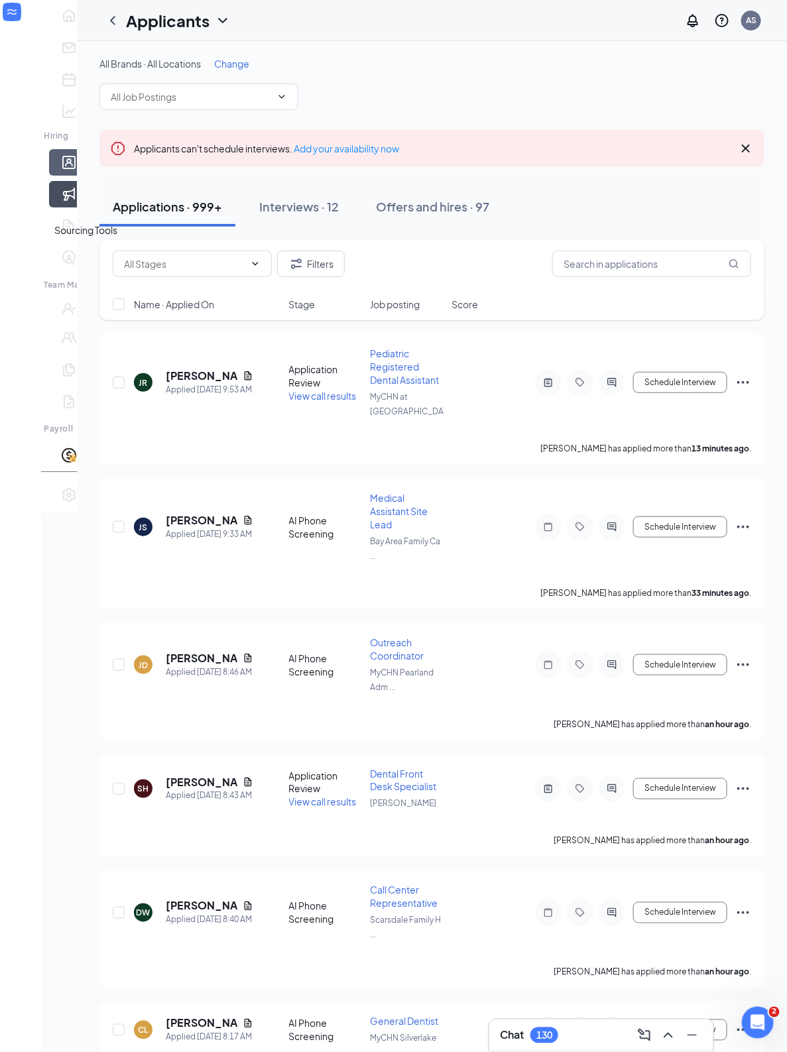
drag, startPoint x: 21, startPoint y: 237, endPoint x: 23, endPoint y: 223, distance: 14.7
click at [82, 208] on link "Sourcing Tools" at bounding box center [88, 194] width 13 height 27
click at [82, 176] on link "Applicants" at bounding box center [88, 162] width 13 height 27
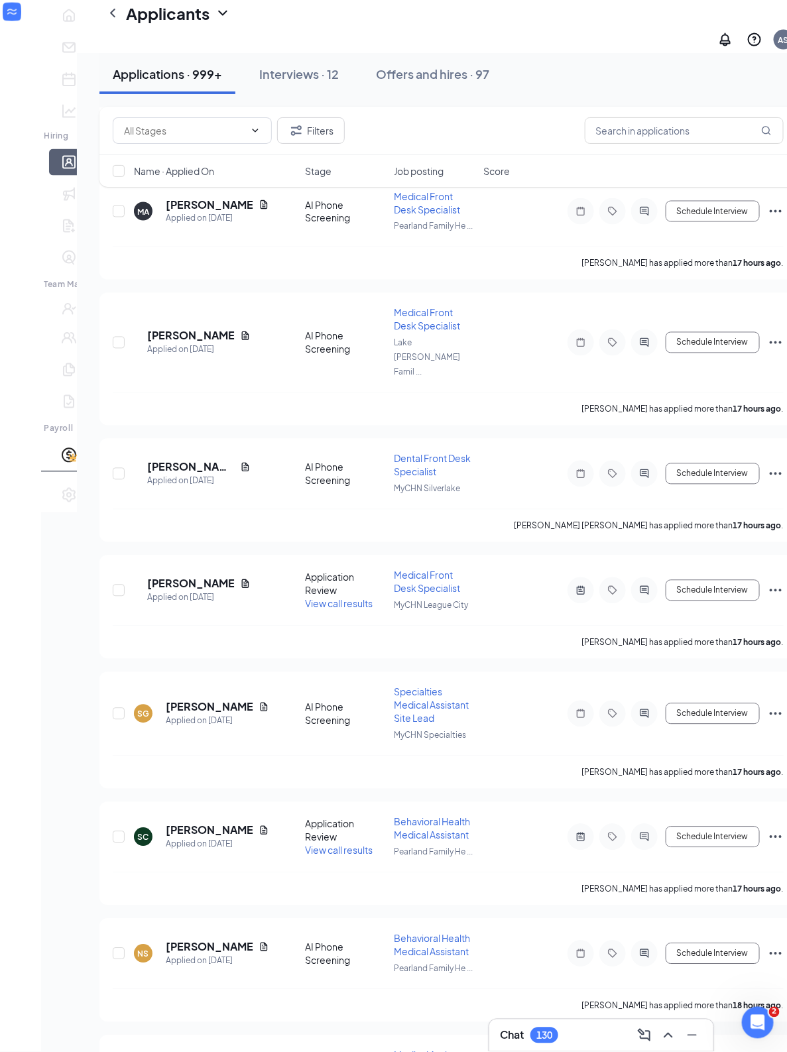
scroll to position [6906, 0]
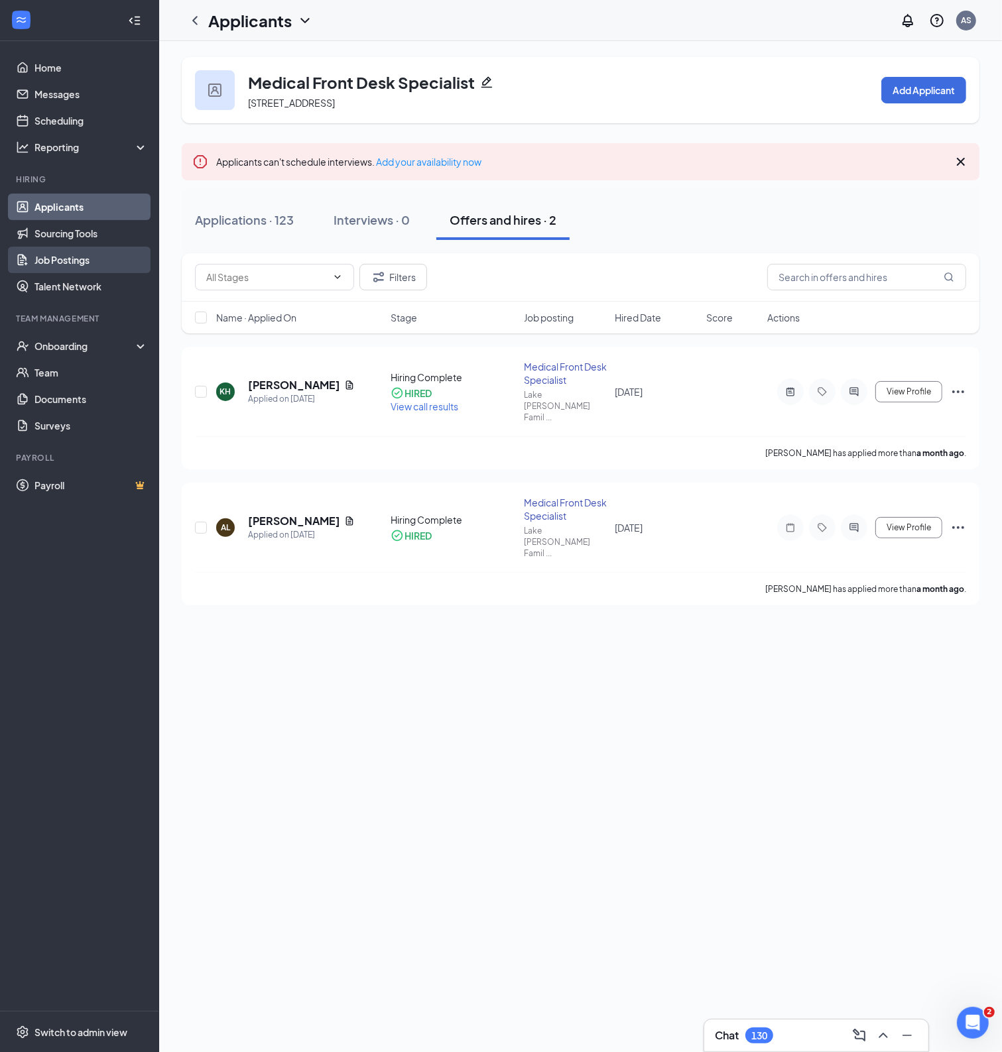
click at [60, 249] on link "Job Postings" at bounding box center [90, 260] width 113 height 27
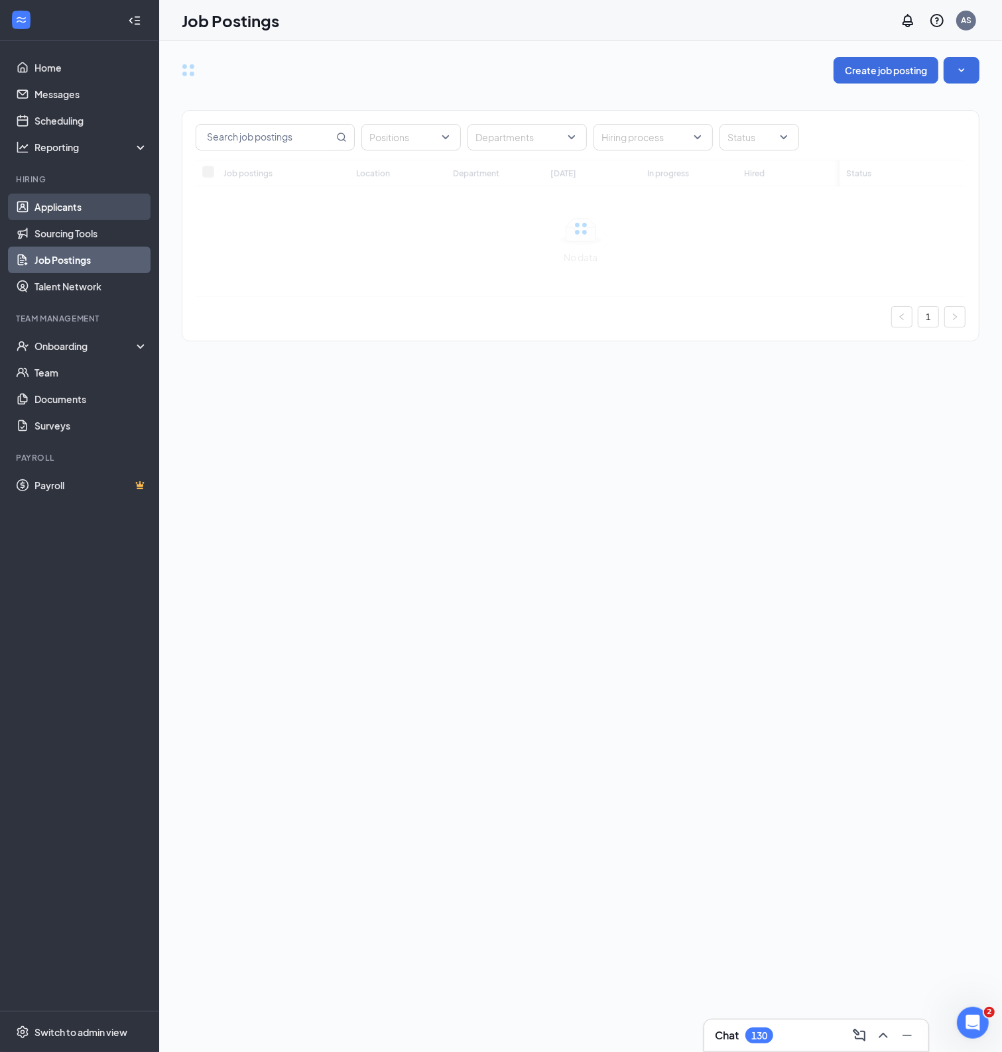
click at [81, 203] on link "Applicants" at bounding box center [90, 207] width 113 height 27
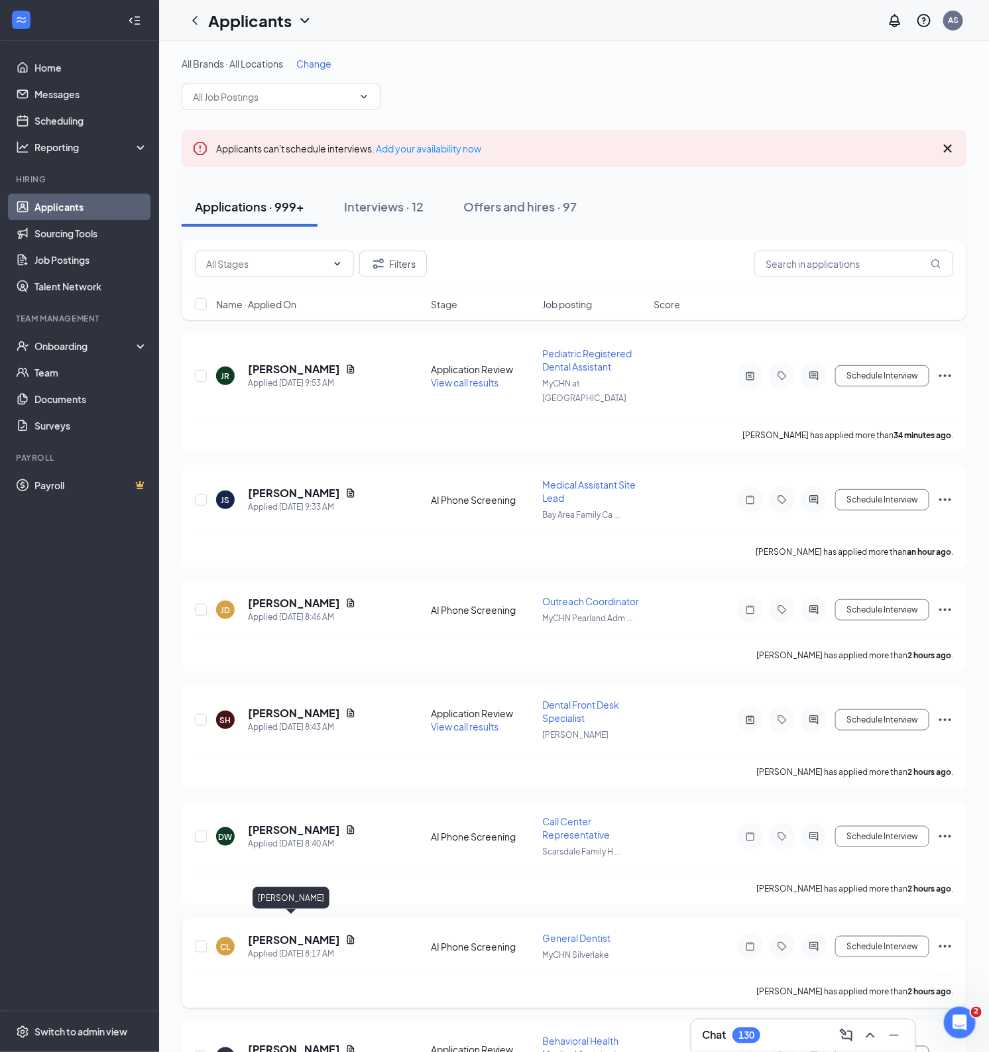
click at [282, 933] on h5 "[PERSON_NAME]" at bounding box center [294, 940] width 92 height 15
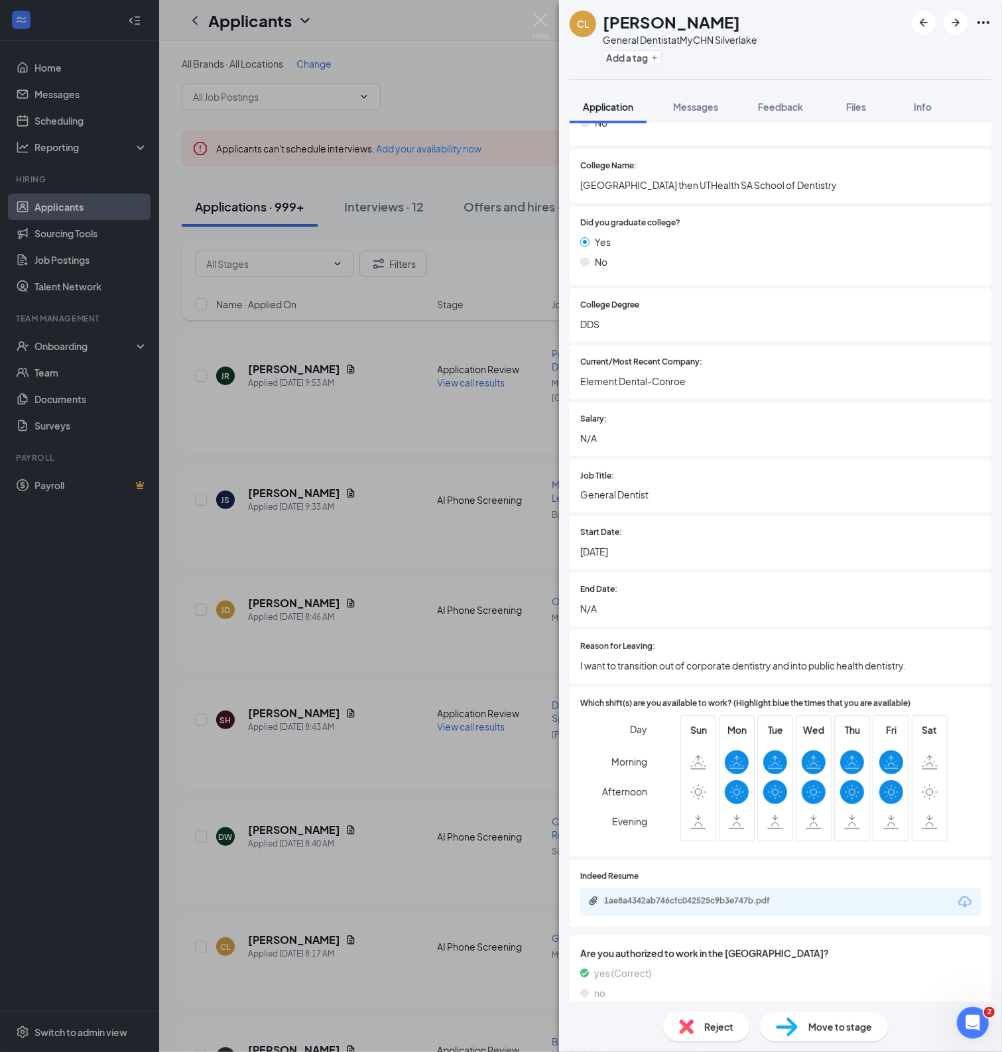
scroll to position [691, 0]
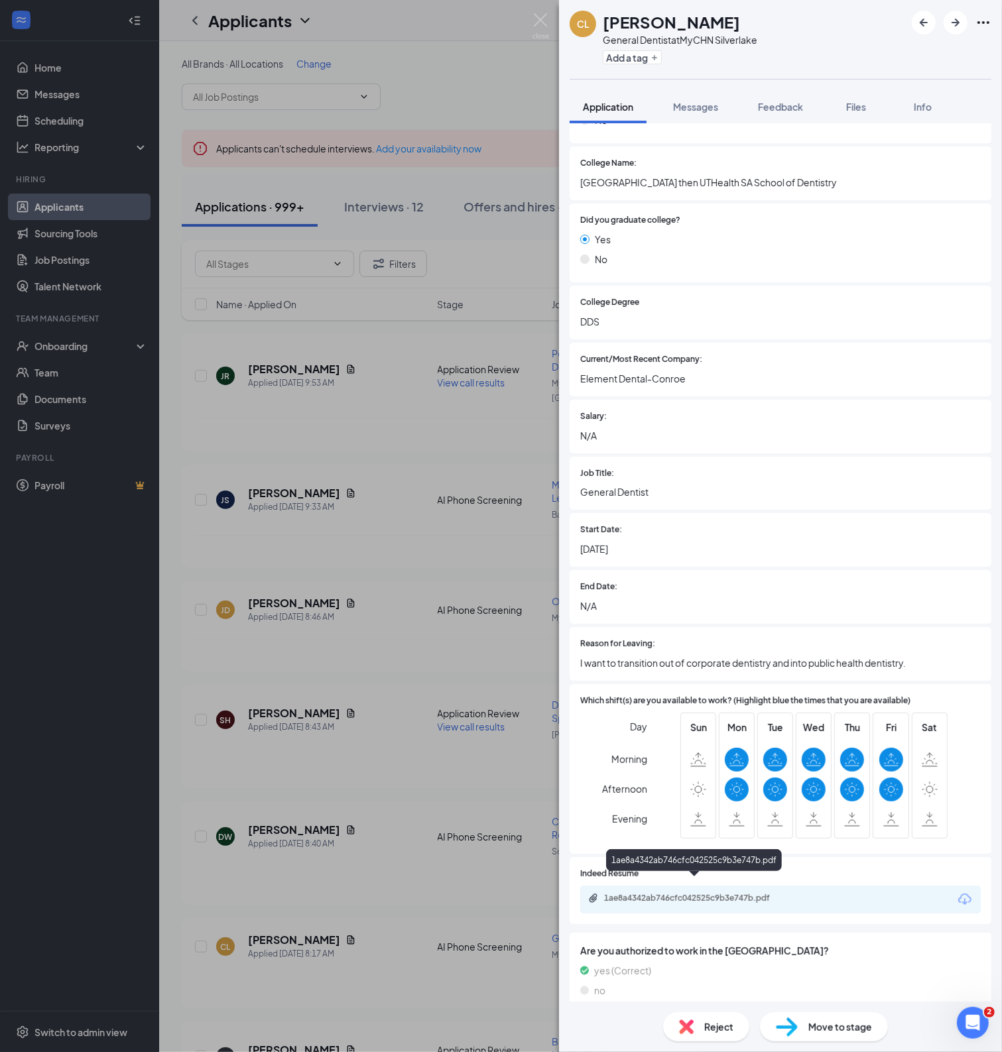
click at [683, 893] on div "1ae8a4342ab746cfc042525c9b3e747b.pdf" at bounding box center [695, 899] width 215 height 13
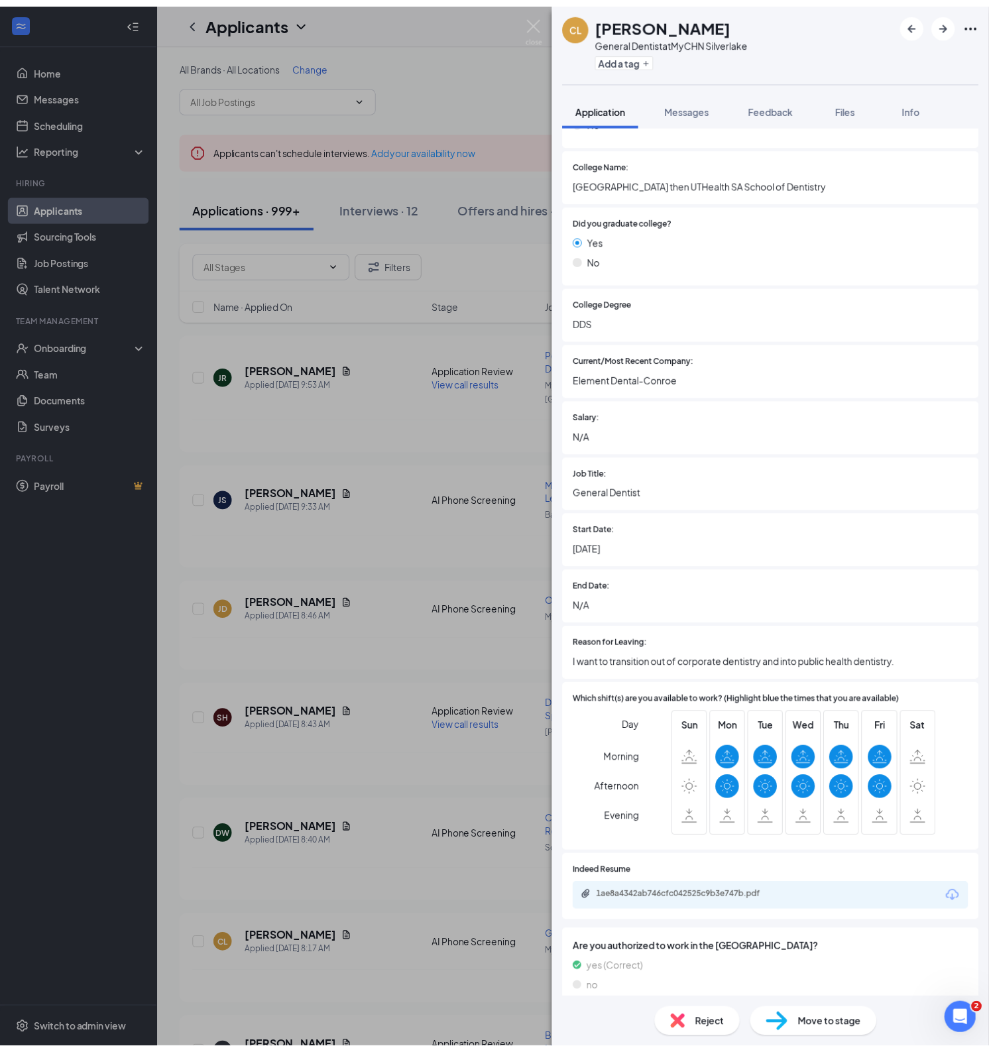
scroll to position [686, 0]
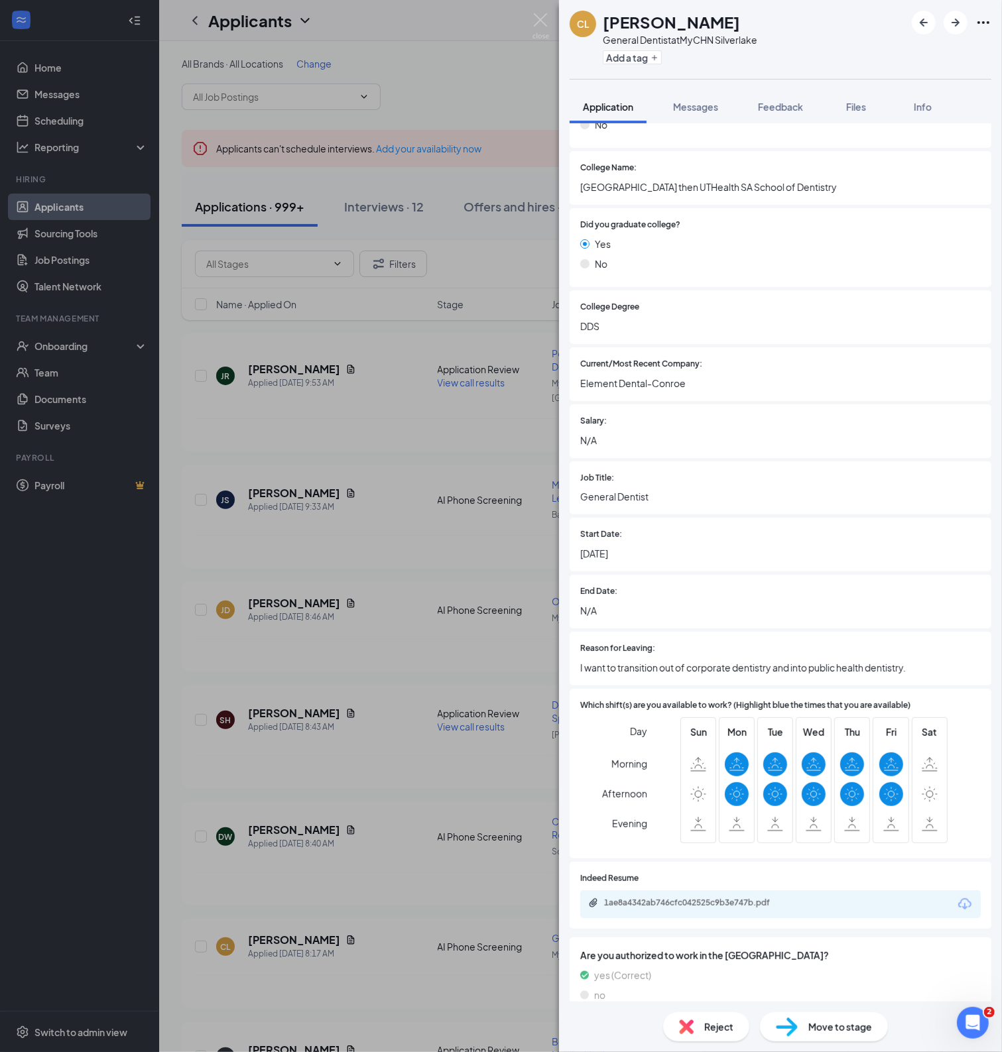
click at [300, 503] on div "CL Christina Lieng General Dentist at MyCHN Silverlake Add a tag Application Me…" at bounding box center [501, 526] width 1002 height 1052
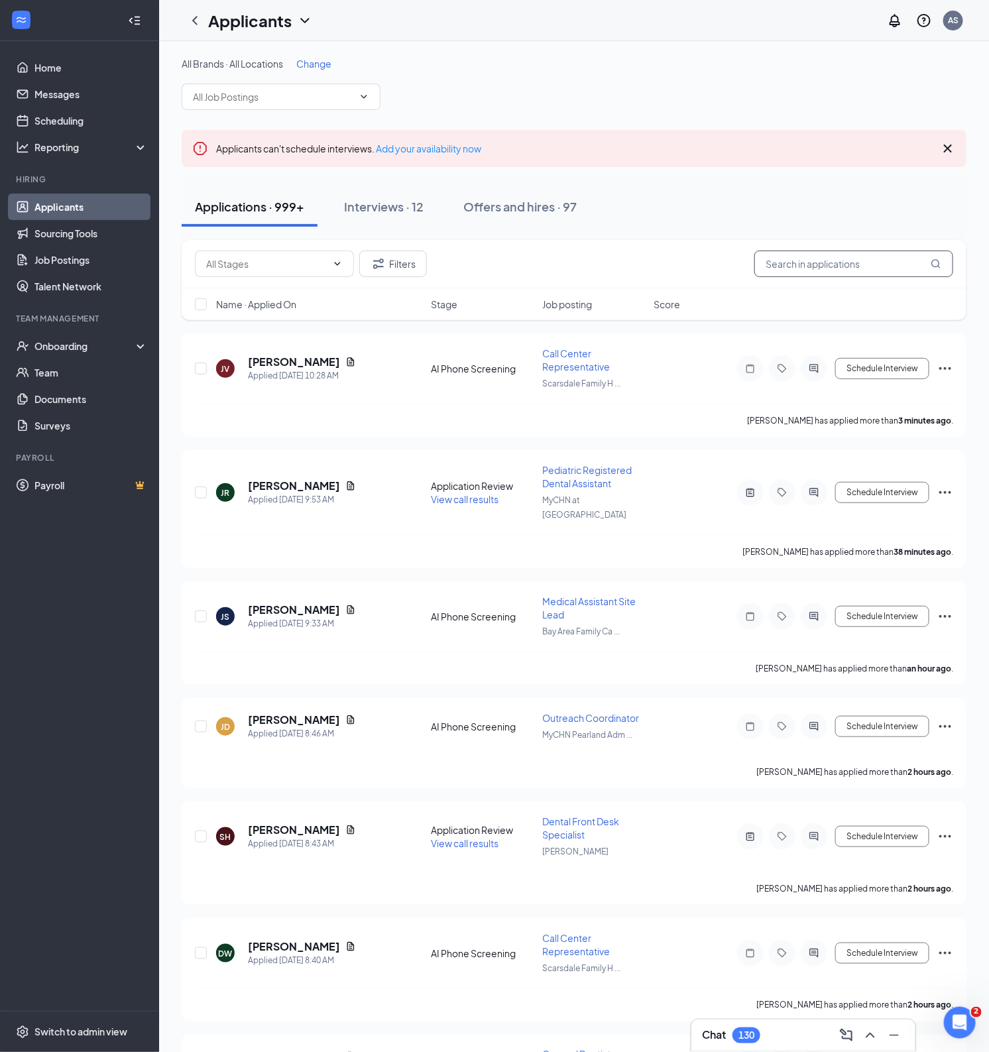
click at [821, 274] on input "text" at bounding box center [853, 264] width 199 height 27
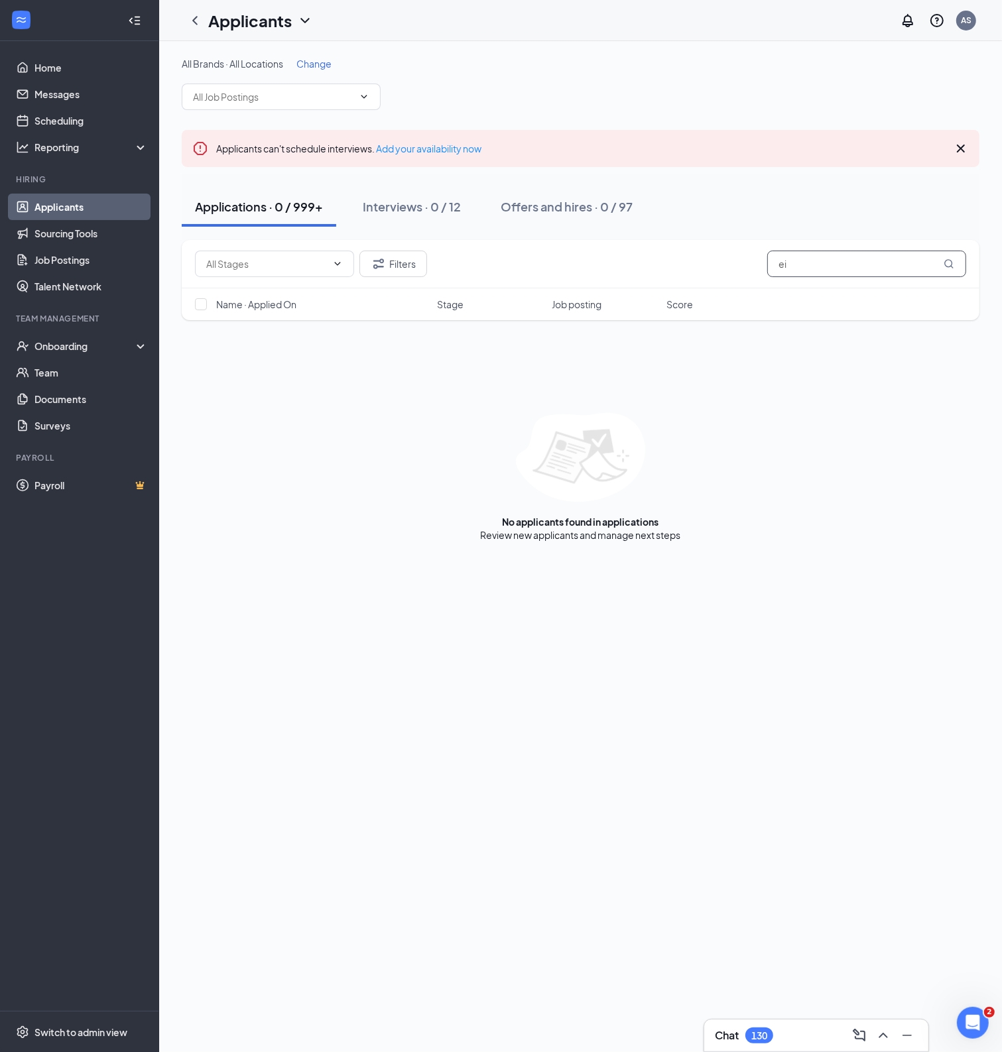
type input "e"
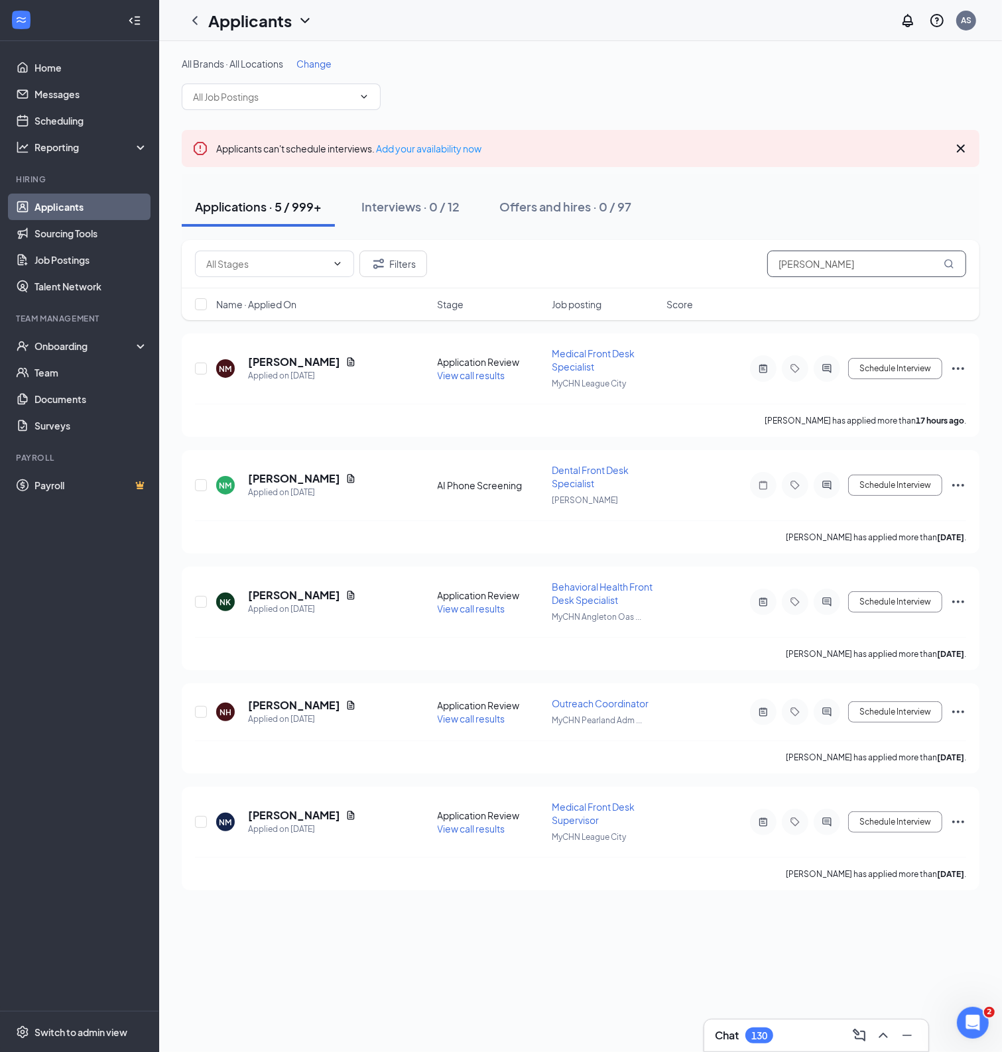
type input "natalie"
click at [66, 253] on link "Job Postings" at bounding box center [90, 260] width 113 height 27
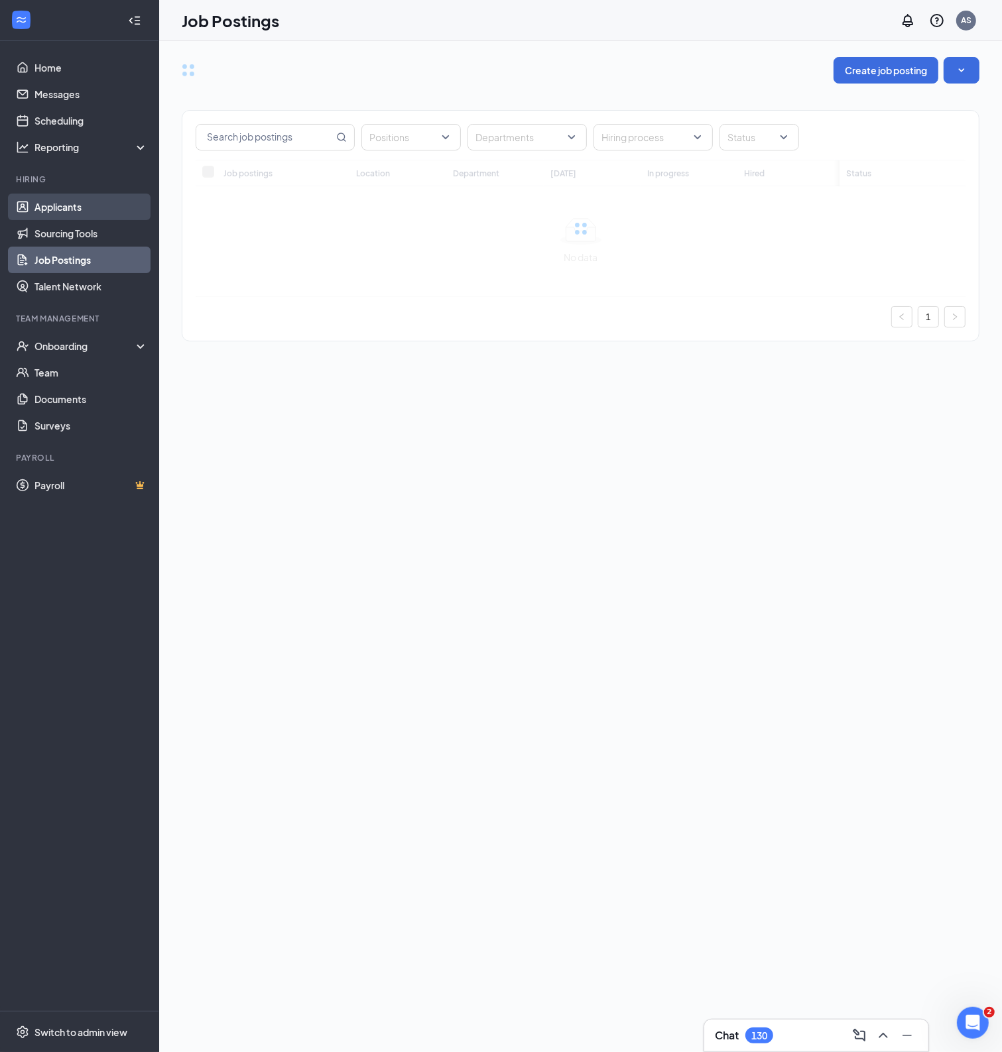
click at [80, 210] on link "Applicants" at bounding box center [90, 207] width 113 height 27
